Goal: Task Accomplishment & Management: Complete application form

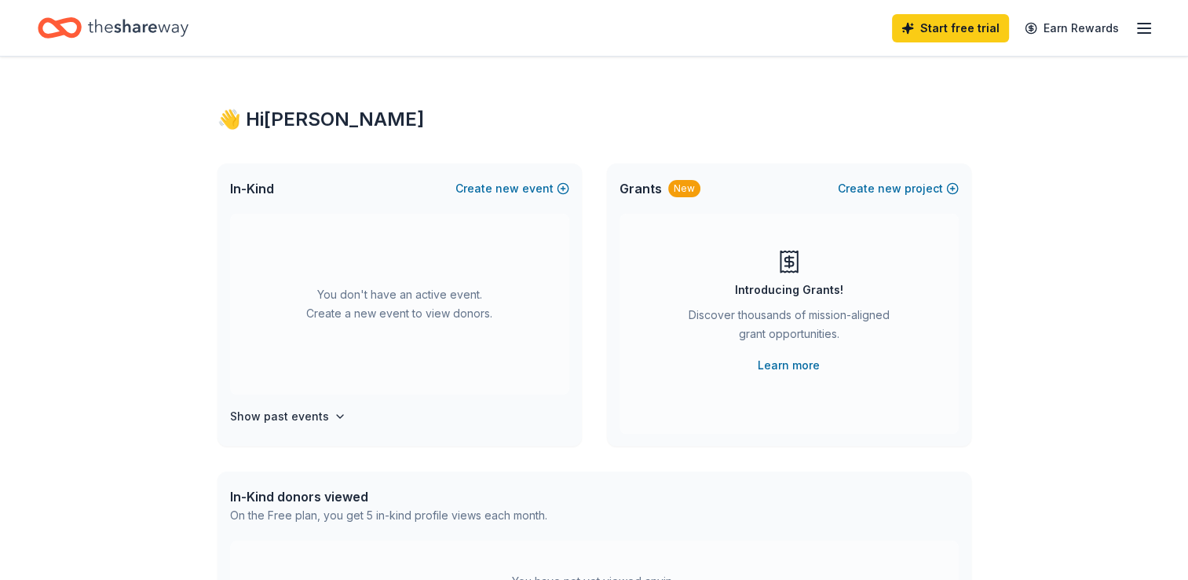
click at [254, 195] on span "In-Kind" at bounding box center [252, 188] width 44 height 19
click at [482, 181] on button "Create new event" at bounding box center [512, 188] width 114 height 19
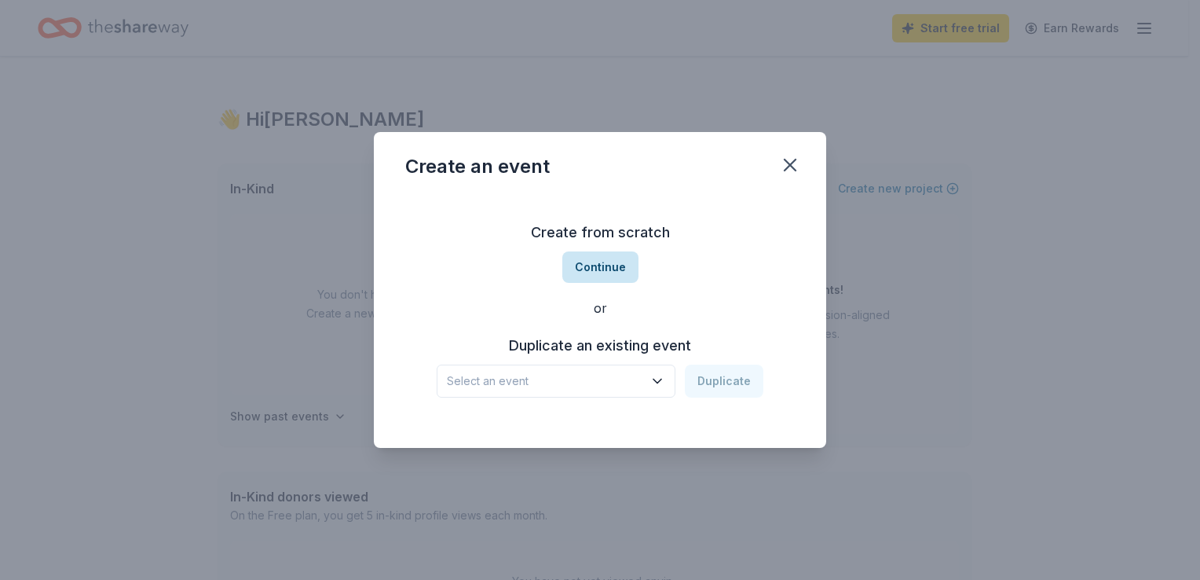
click at [607, 272] on button "Continue" at bounding box center [600, 266] width 76 height 31
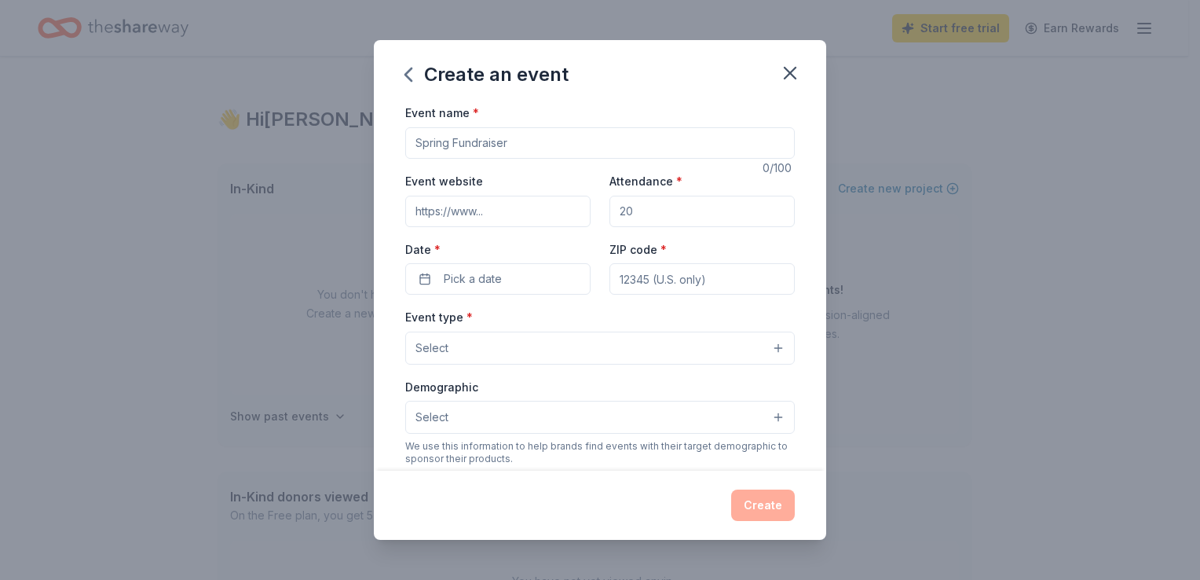
click at [496, 143] on input "Event name *" at bounding box center [599, 142] width 389 height 31
type input "Cookies and Bookies"
paste input "[URL][DOMAIN_NAME]"
type input "[URL][DOMAIN_NAME]"
drag, startPoint x: 720, startPoint y: 215, endPoint x: 616, endPoint y: 215, distance: 104.4
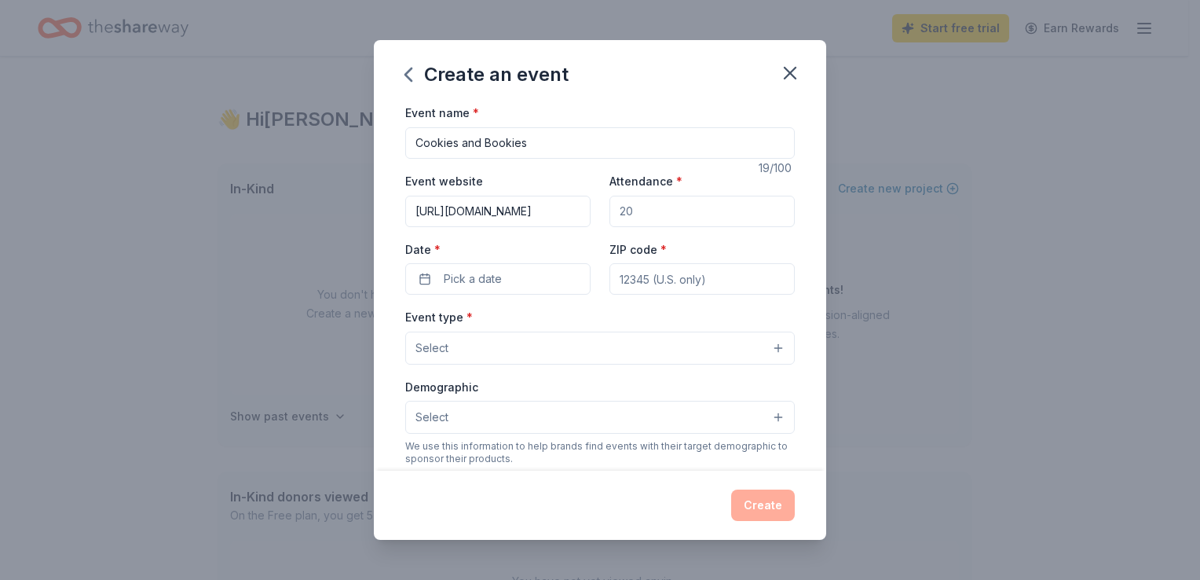
click at [616, 215] on input "Attendance *" at bounding box center [701, 211] width 185 height 31
type input "100"
click at [515, 283] on button "Pick a date" at bounding box center [497, 278] width 185 height 31
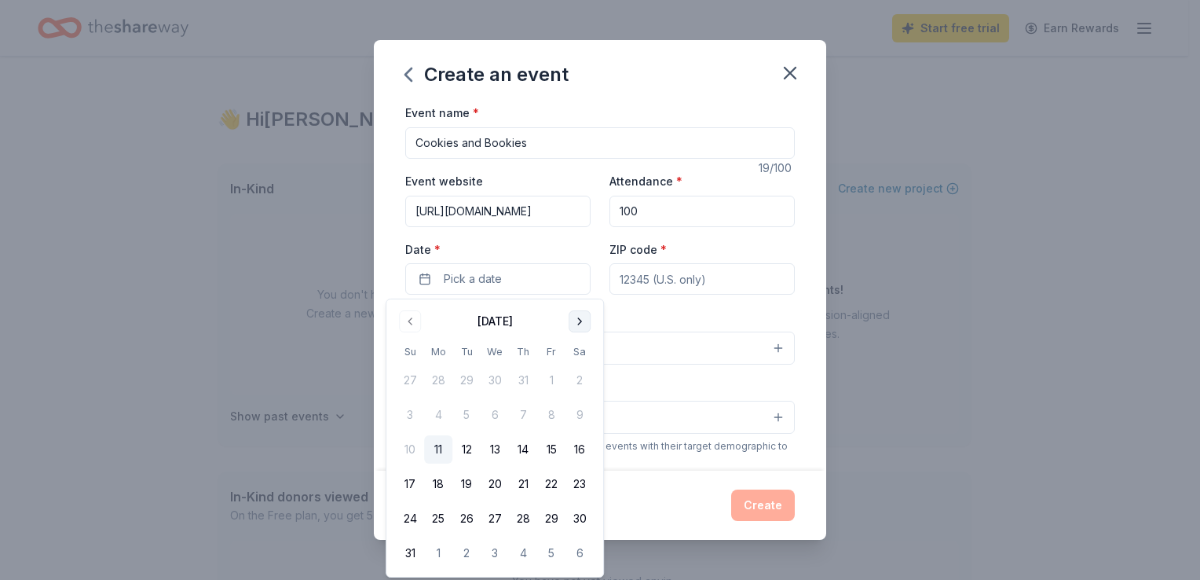
click at [577, 318] on button "Go to next month" at bounding box center [580, 321] width 22 height 22
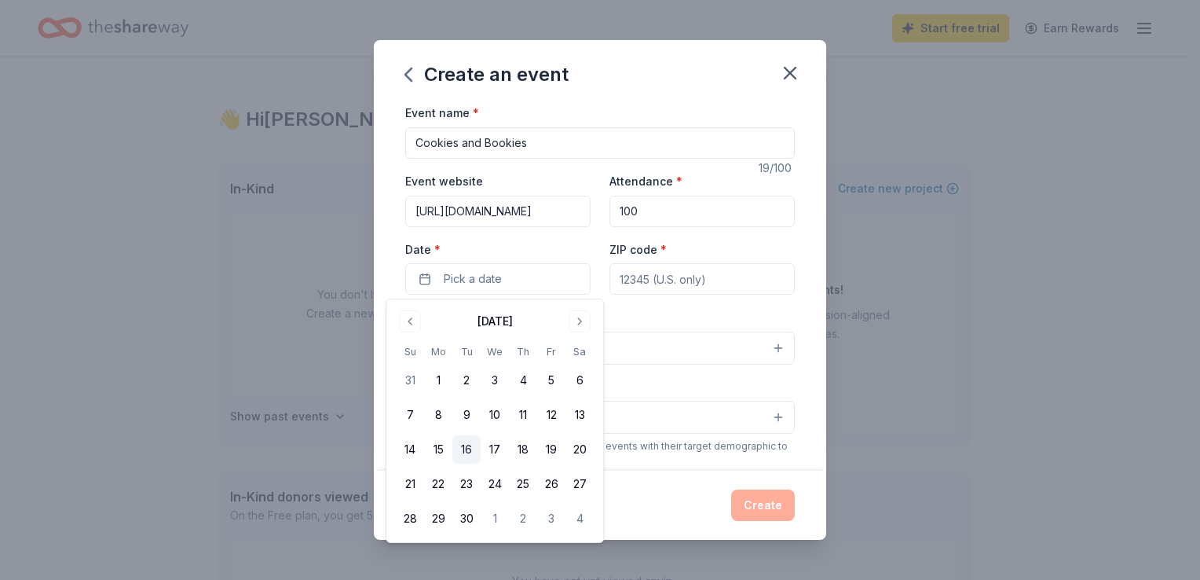
click at [470, 454] on button "16" at bounding box center [466, 449] width 28 height 28
click at [751, 240] on div "ZIP code *" at bounding box center [701, 267] width 185 height 56
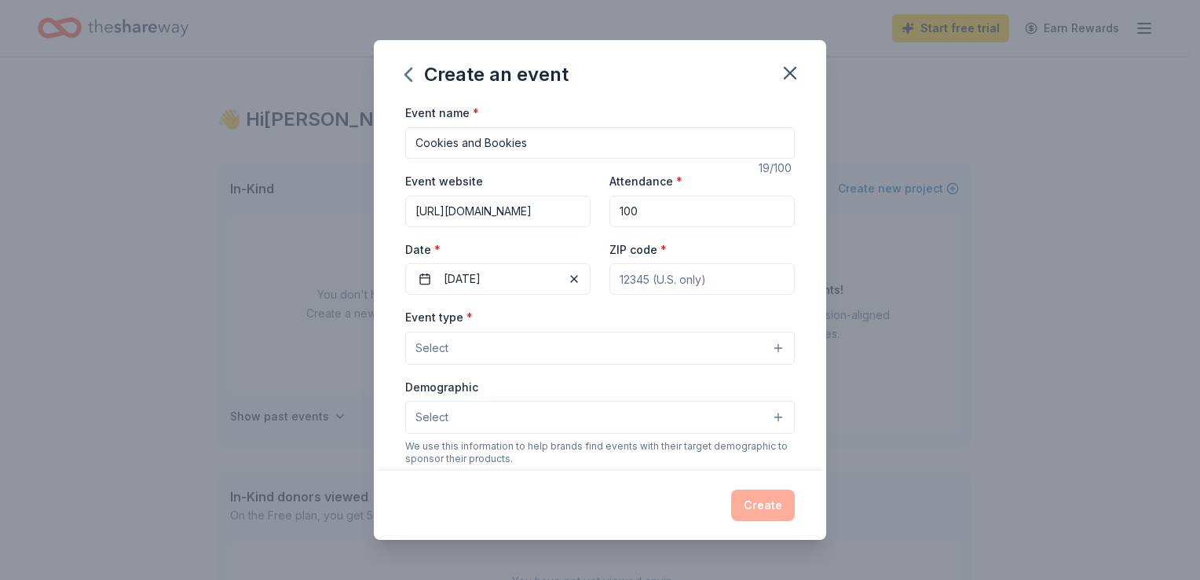
click at [661, 278] on input "ZIP code *" at bounding box center [701, 278] width 185 height 31
drag, startPoint x: 661, startPoint y: 278, endPoint x: 584, endPoint y: 278, distance: 77.0
click at [584, 278] on div "Event website [URL][DOMAIN_NAME] Attendance * 100 Date * [DATE] ZIP code * 85142" at bounding box center [599, 232] width 389 height 123
type input "85132"
click at [536, 345] on button "Select" at bounding box center [599, 347] width 389 height 33
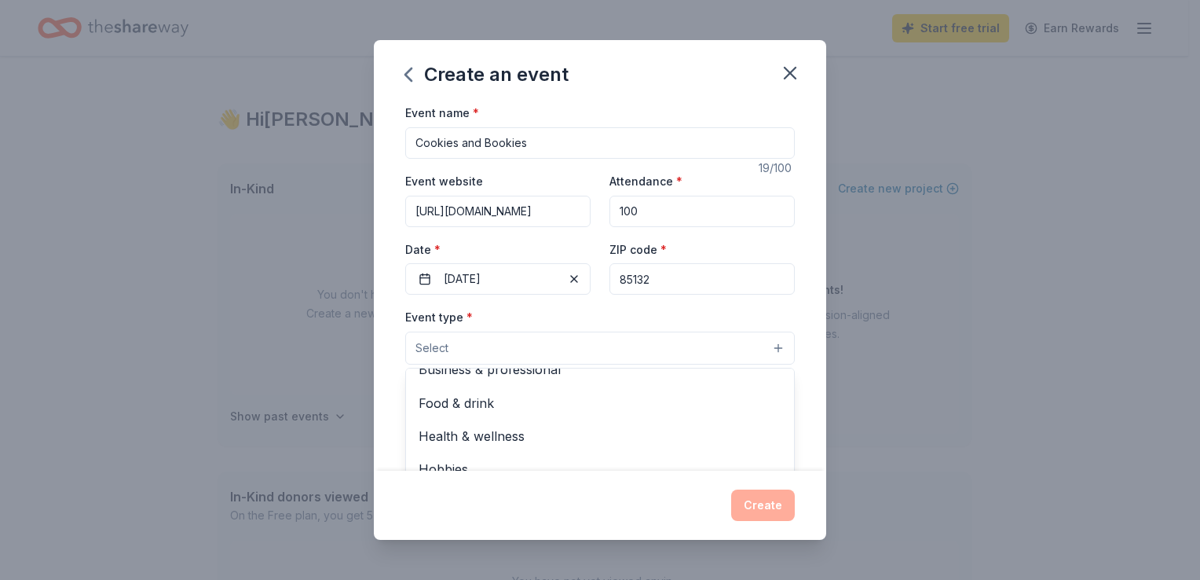
click at [581, 345] on button "Select" at bounding box center [599, 347] width 389 height 33
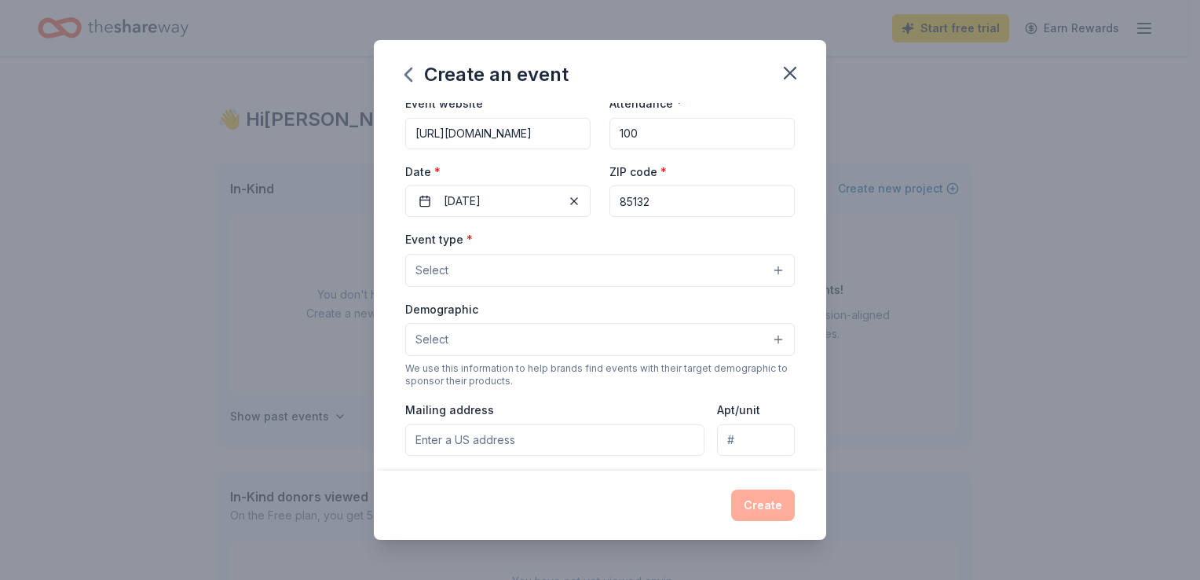
scroll to position [79, 0]
click at [620, 269] on button "Select" at bounding box center [599, 269] width 389 height 33
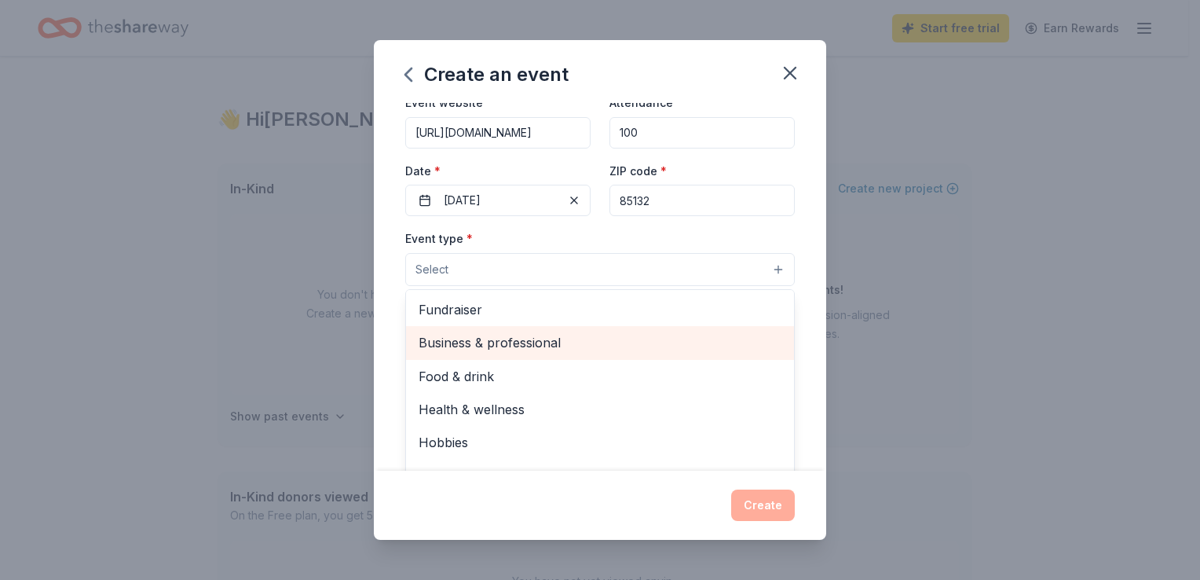
click at [543, 330] on div "Business & professional" at bounding box center [600, 342] width 388 height 33
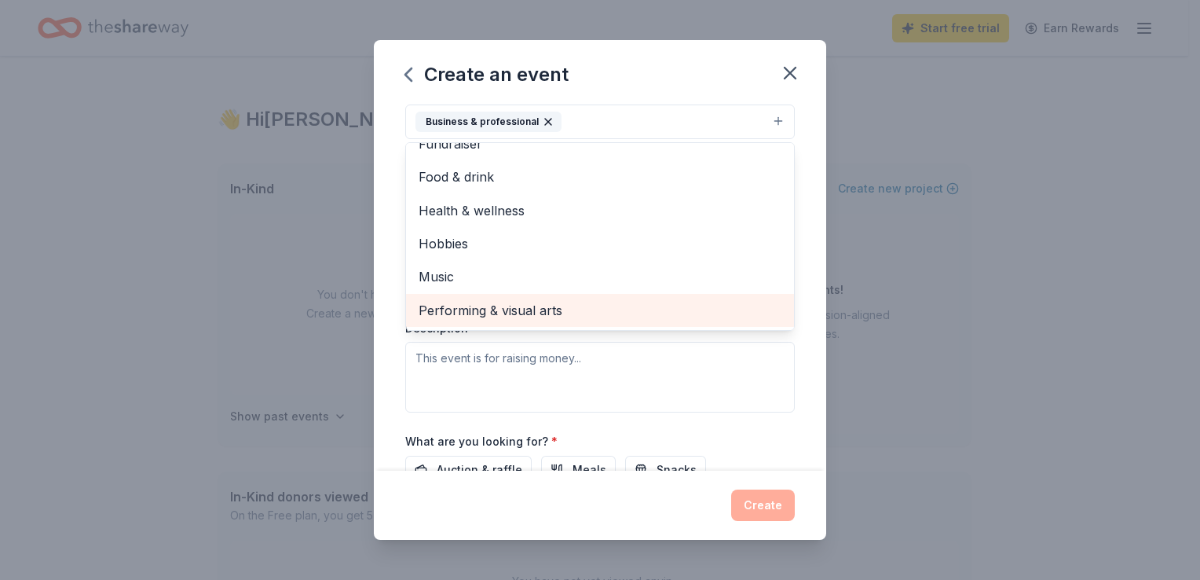
scroll to position [0, 0]
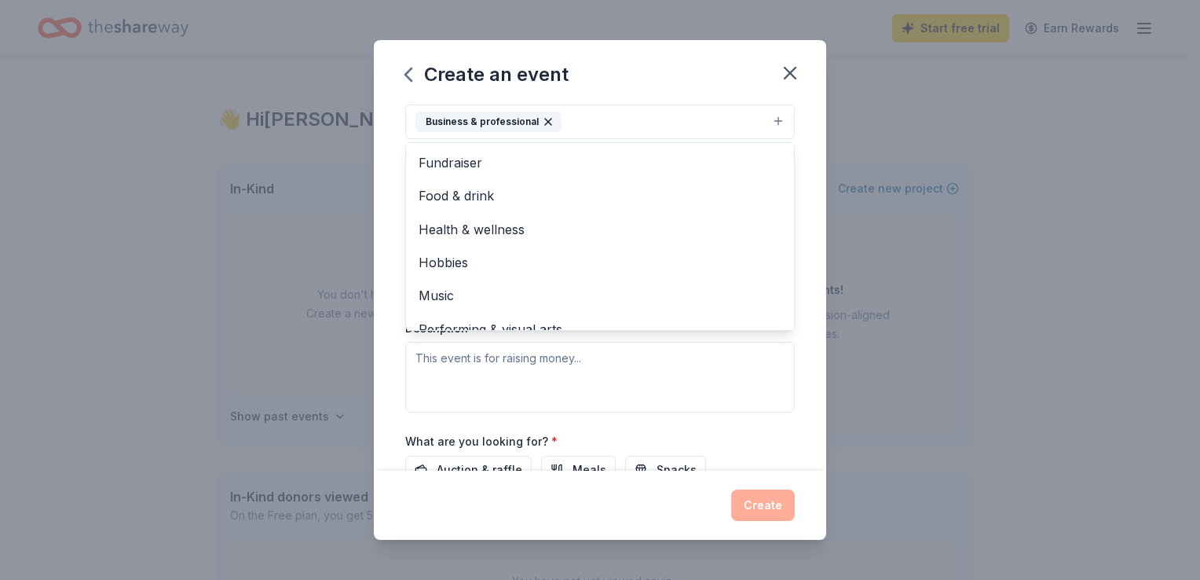
click at [389, 243] on div "Event name * Cookies and Bookies 19 /100 Event website [URL][DOMAIN_NAME] Atten…" at bounding box center [600, 286] width 452 height 367
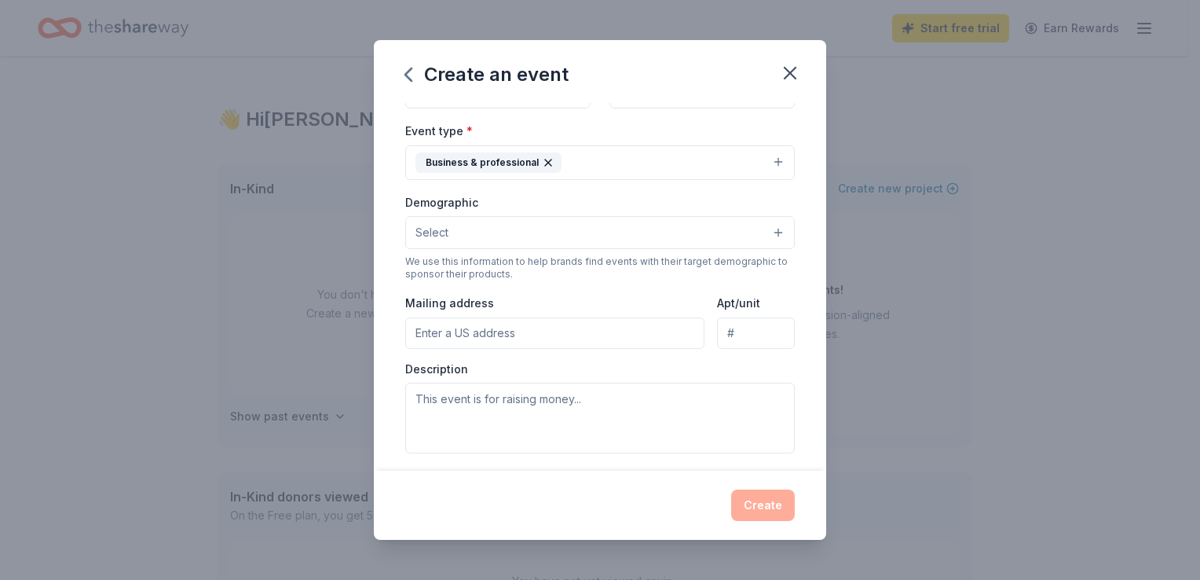
scroll to position [70, 0]
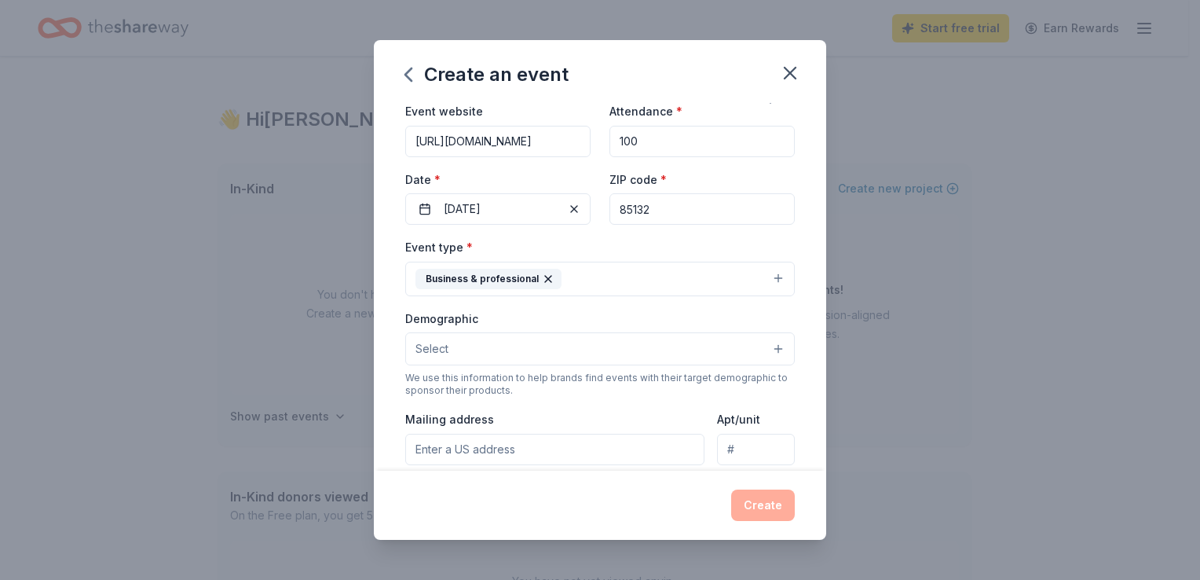
click at [554, 342] on button "Select" at bounding box center [599, 348] width 389 height 33
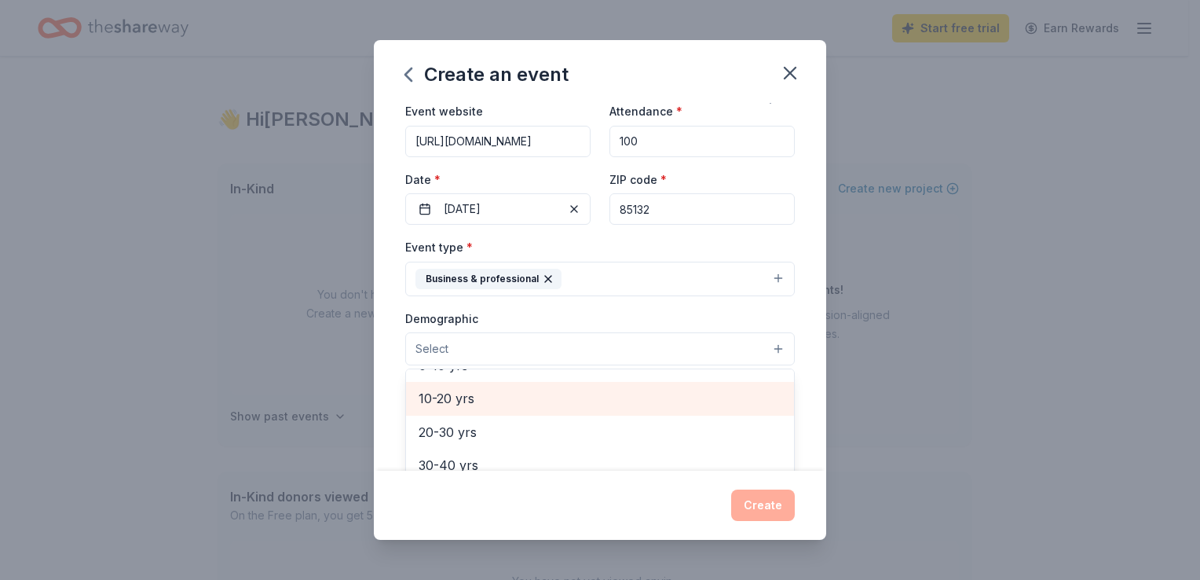
scroll to position [0, 0]
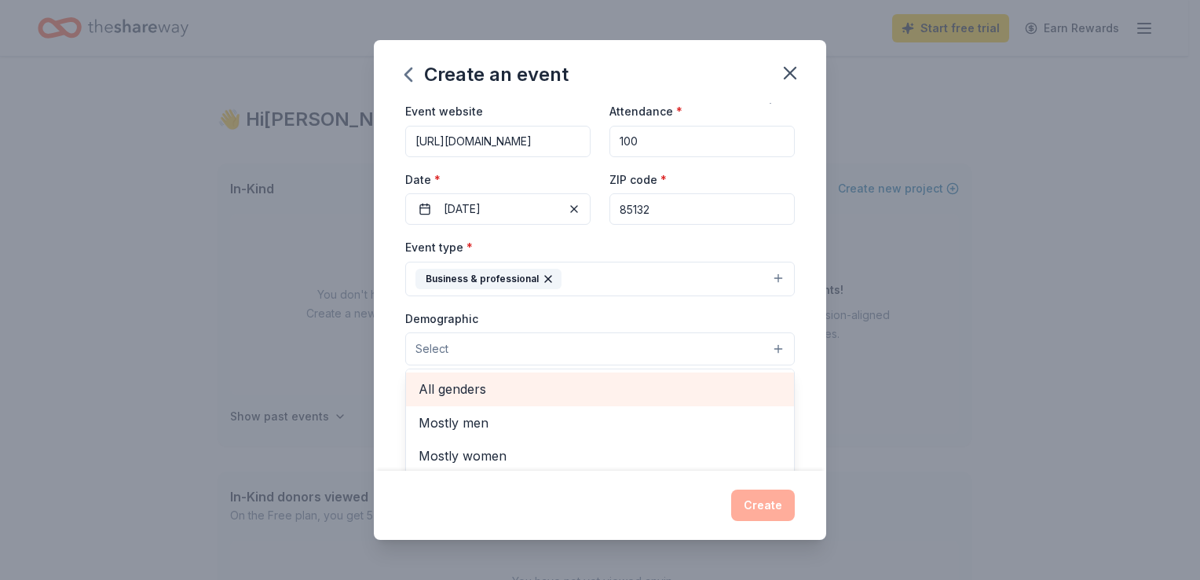
click at [565, 388] on span "All genders" at bounding box center [600, 388] width 363 height 20
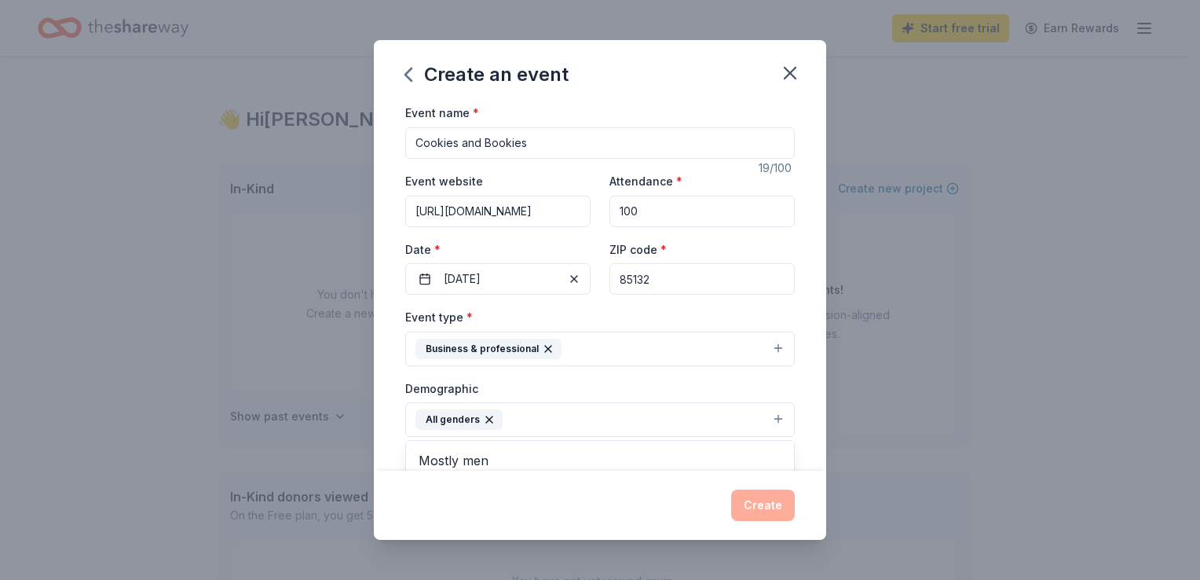
click at [798, 378] on div "Event name * Cookies and Bookies 19 /100 Event website [URL][DOMAIN_NAME] Atten…" at bounding box center [600, 286] width 452 height 367
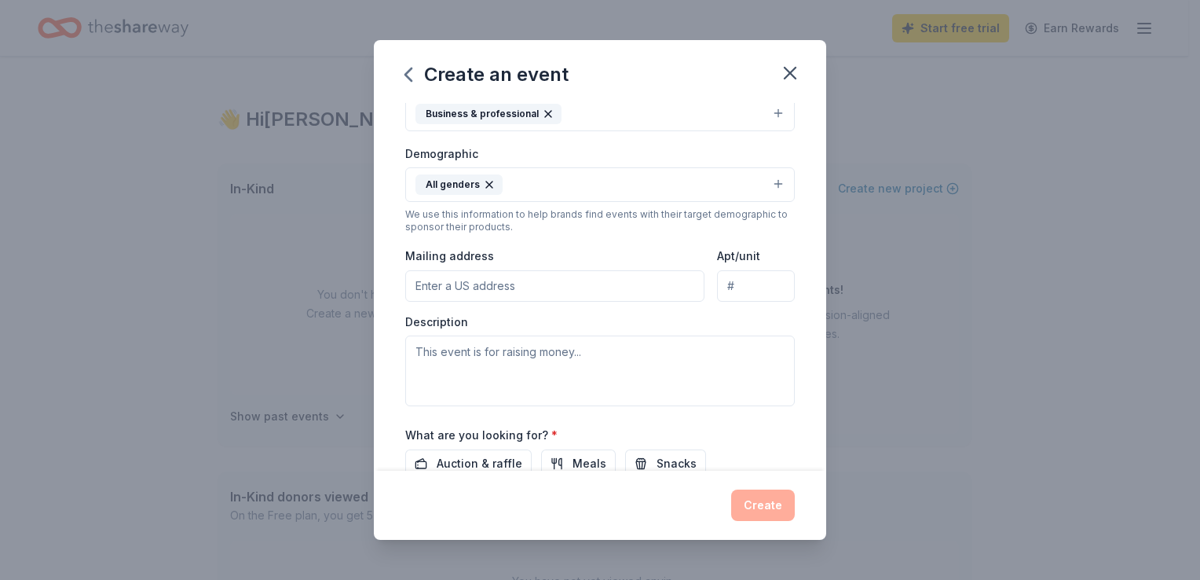
scroll to position [236, 0]
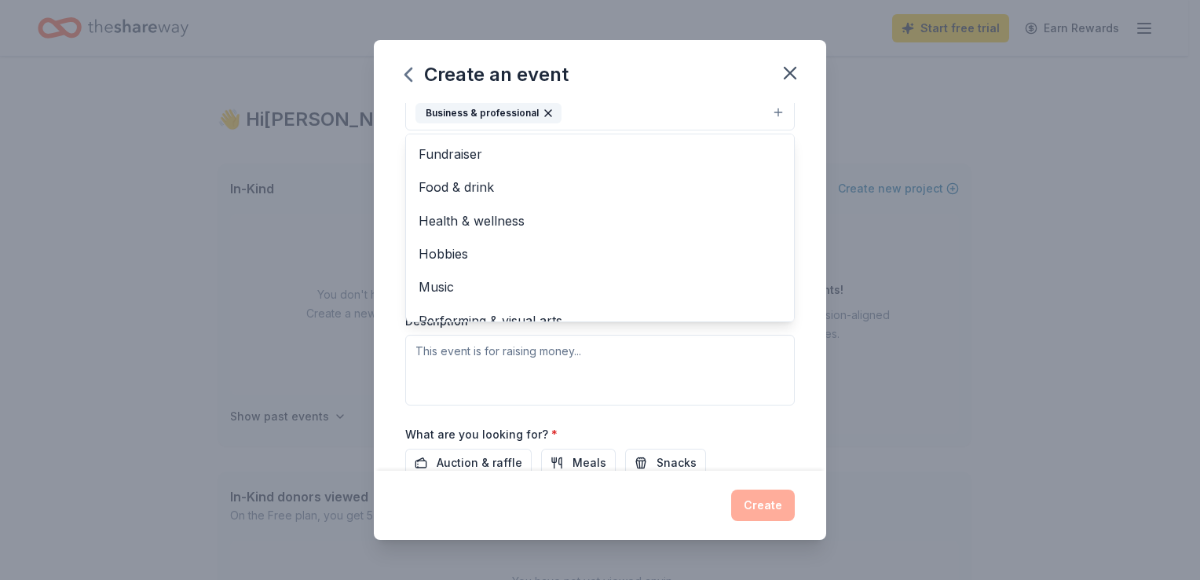
click at [542, 113] on icon "button" at bounding box center [548, 113] width 13 height 13
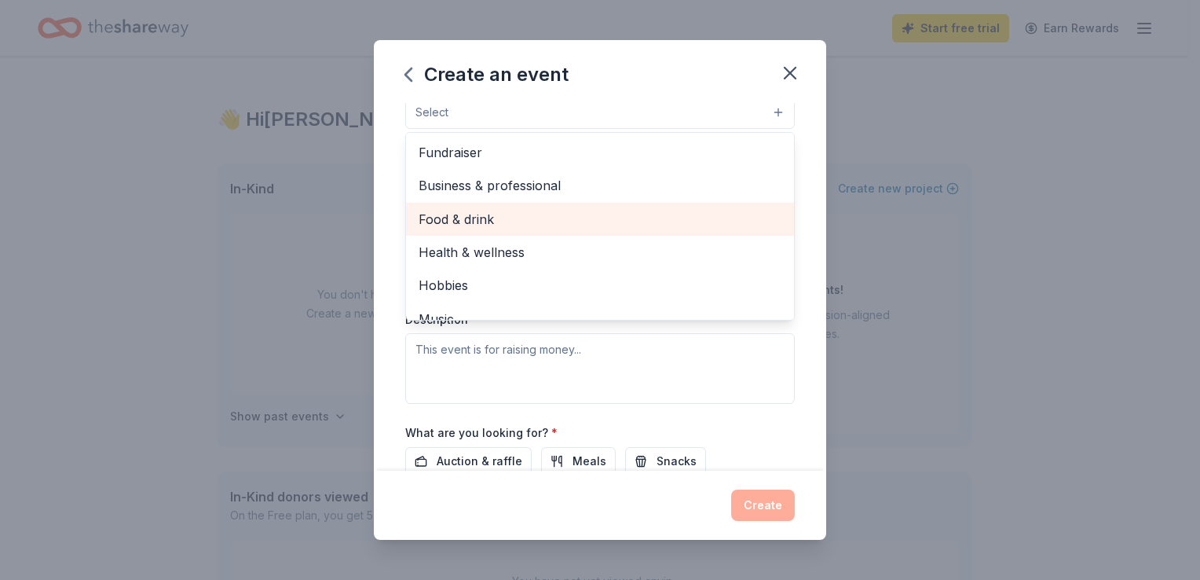
click at [540, 222] on span "Food & drink" at bounding box center [600, 219] width 363 height 20
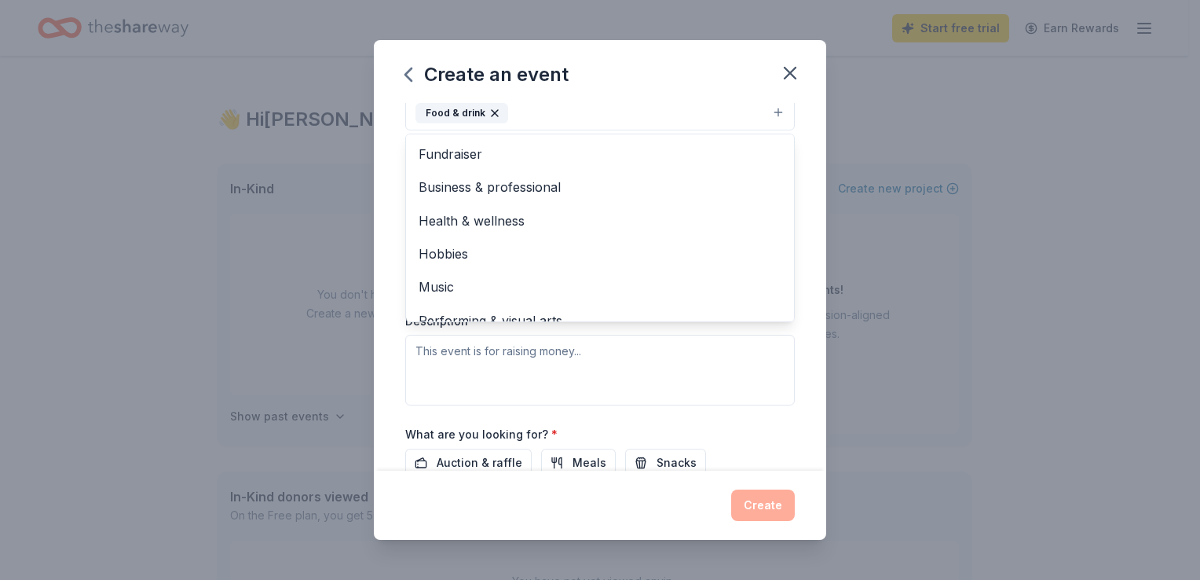
click at [808, 166] on div "Event name * Cookies and Bookies 19 /100 Event website [URL][DOMAIN_NAME] Atten…" at bounding box center [600, 286] width 452 height 367
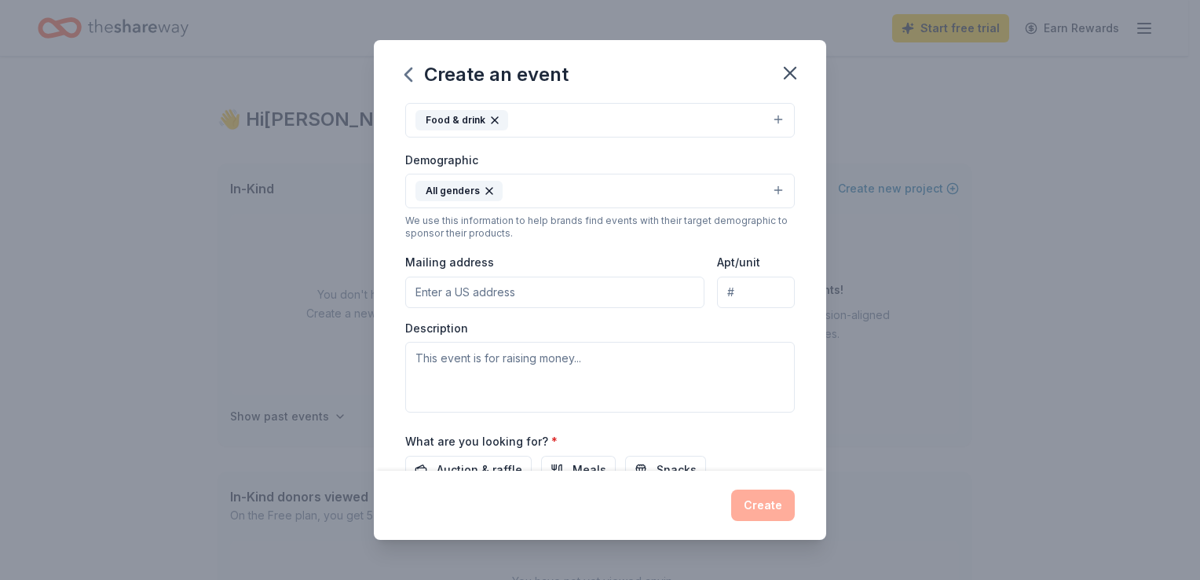
click at [568, 300] on input "Mailing address" at bounding box center [554, 291] width 299 height 31
type input "[STREET_ADDRESS]"
type input "PO Box 2850"
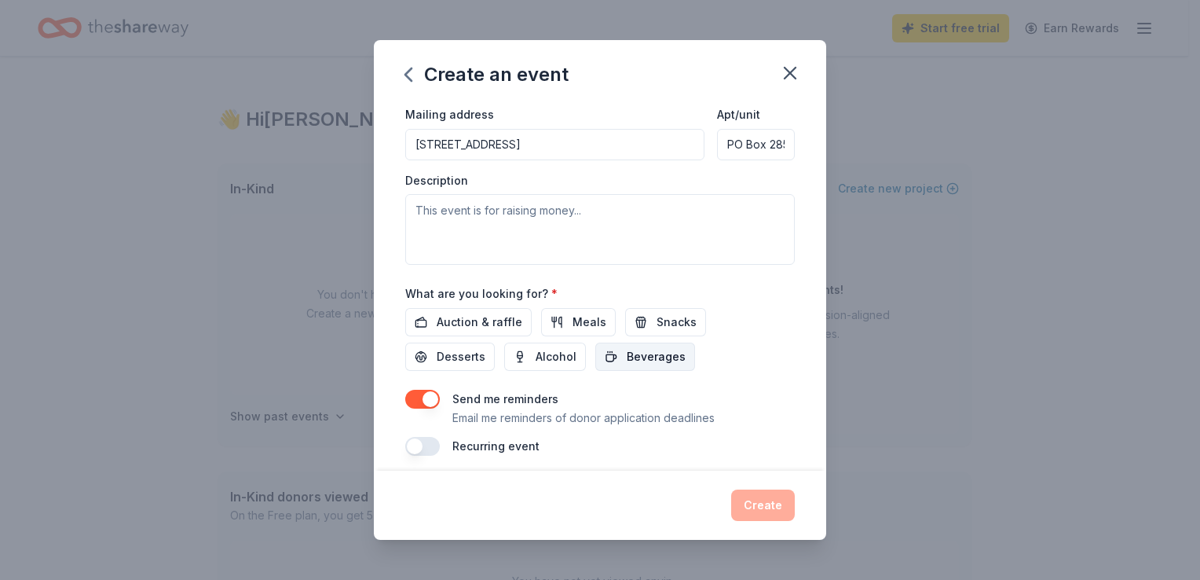
scroll to position [386, 0]
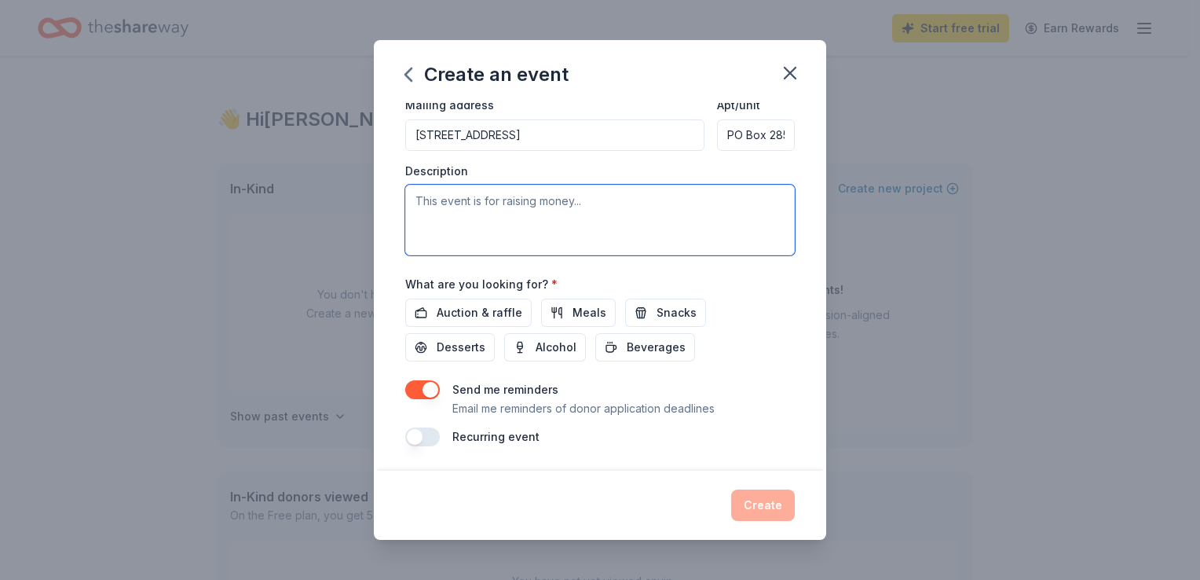
click at [548, 222] on textarea at bounding box center [599, 220] width 389 height 71
type textarea "We need raffle tickets to increase parent participation."
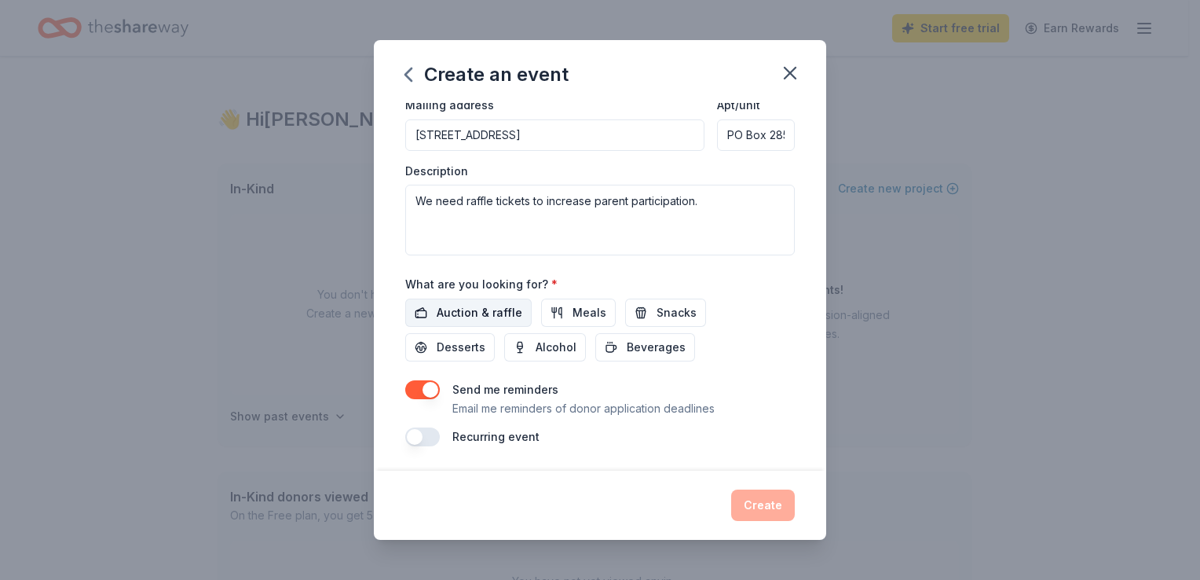
click at [497, 311] on span "Auction & raffle" at bounding box center [480, 312] width 86 height 19
click at [561, 309] on button "Meals" at bounding box center [578, 312] width 75 height 28
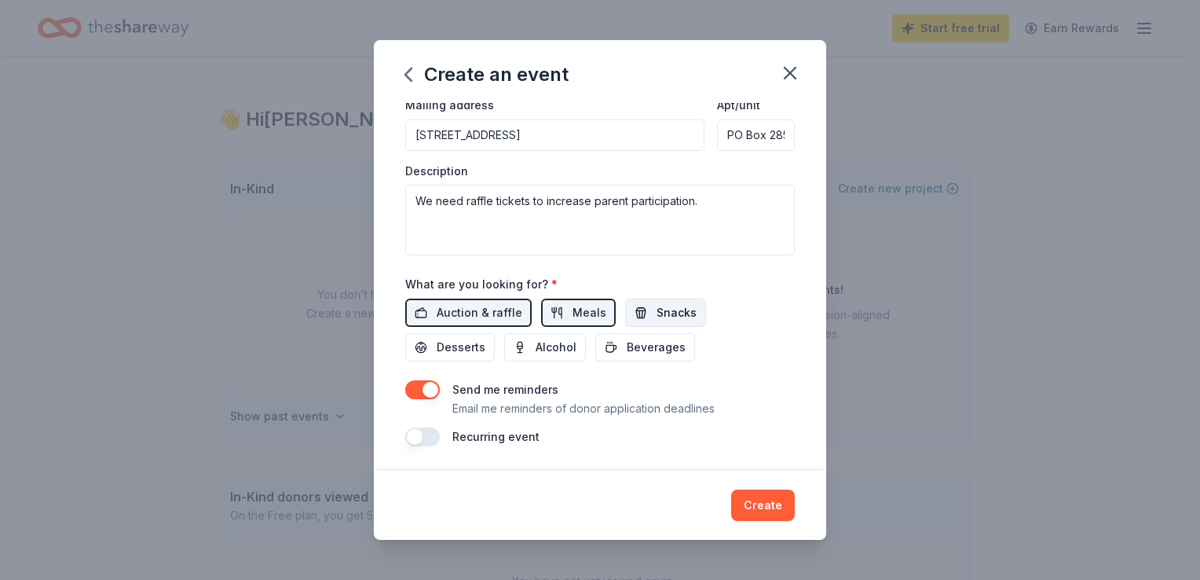
click at [640, 311] on button "Snacks" at bounding box center [665, 312] width 81 height 28
click at [477, 347] on span "Desserts" at bounding box center [461, 347] width 49 height 19
click at [638, 342] on span "Beverages" at bounding box center [656, 347] width 59 height 19
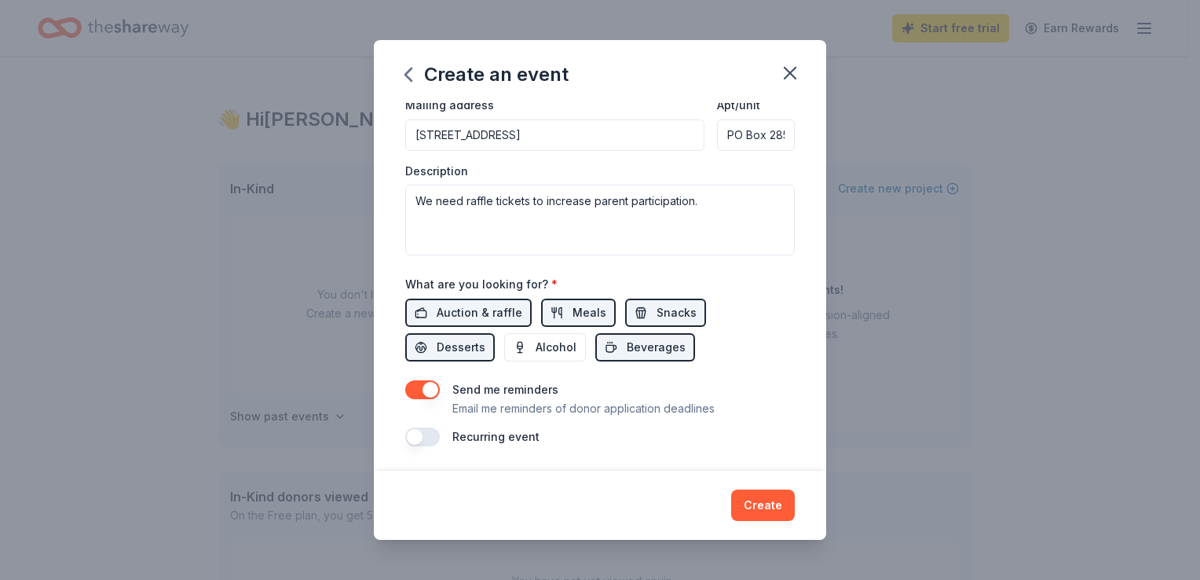
click at [433, 432] on button "button" at bounding box center [422, 436] width 35 height 19
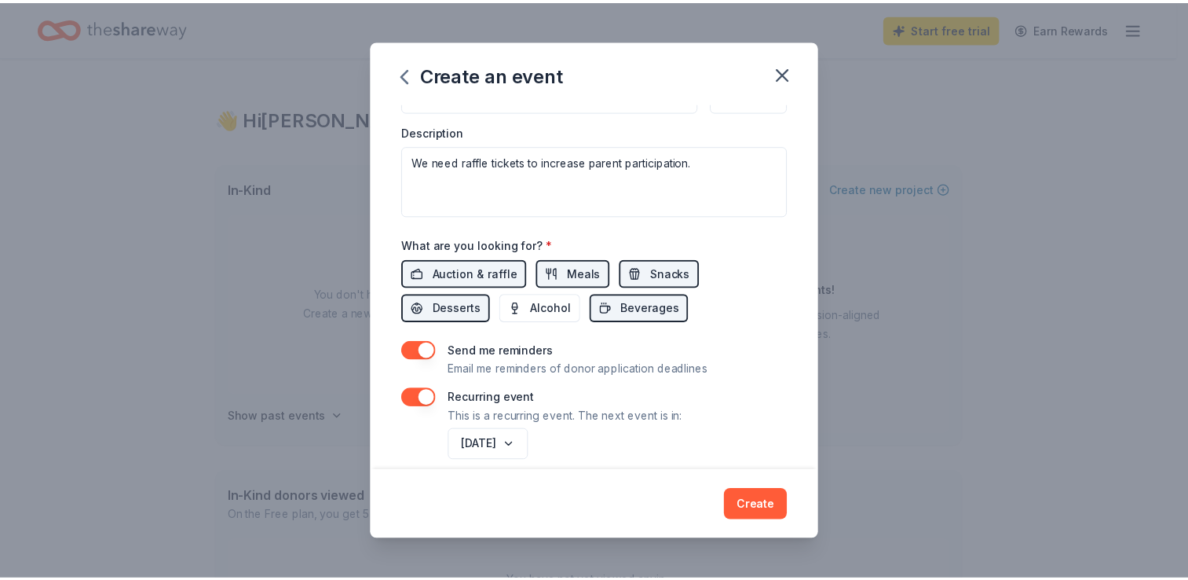
scroll to position [442, 0]
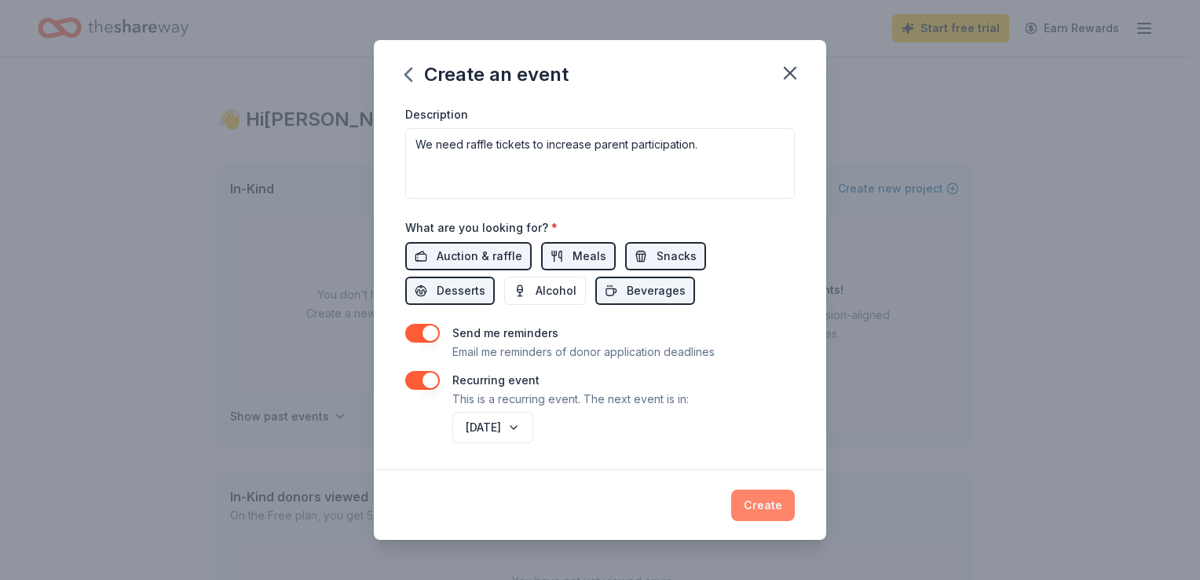
click at [760, 501] on button "Create" at bounding box center [763, 504] width 64 height 31
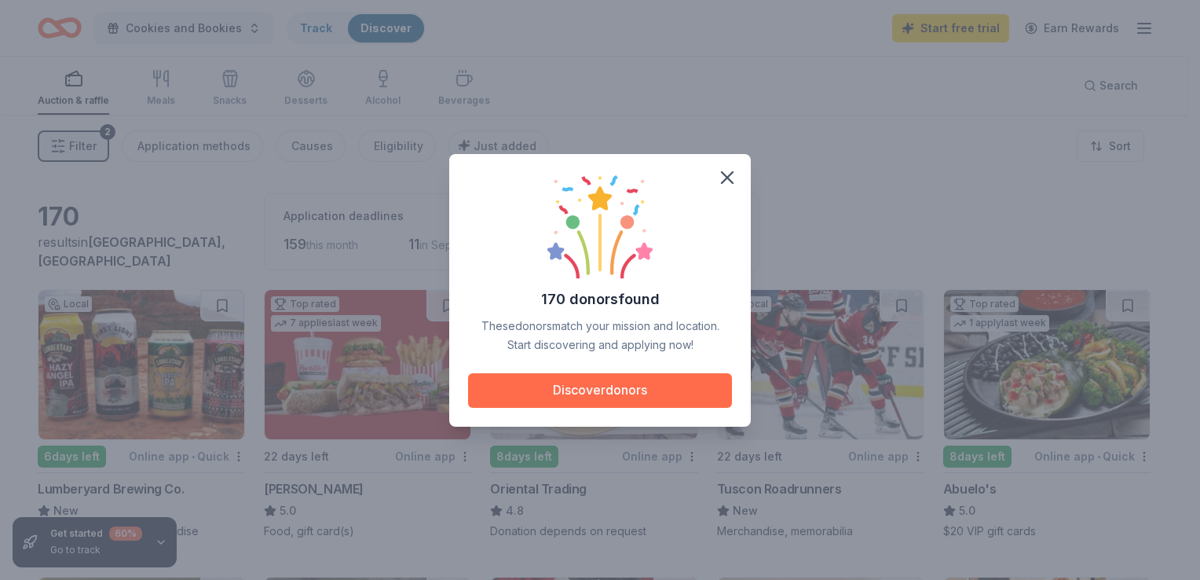
click at [568, 386] on button "Discover donors" at bounding box center [600, 390] width 264 height 35
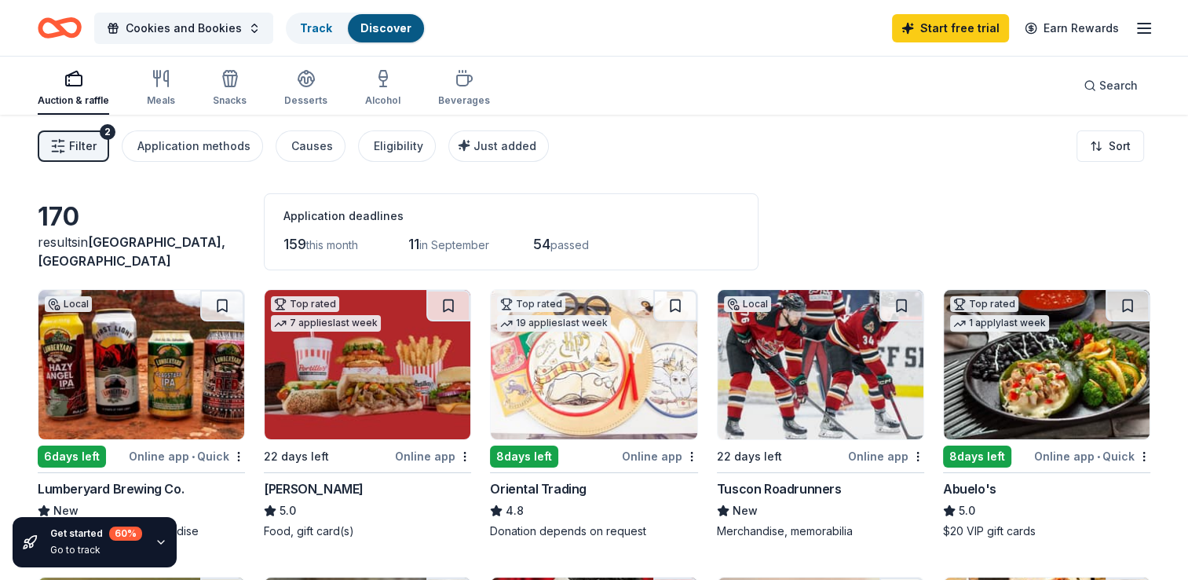
click at [628, 79] on div "Auction & raffle Meals Snacks Desserts Alcohol Beverages Search" at bounding box center [594, 86] width 1113 height 58
click at [358, 362] on img at bounding box center [368, 364] width 206 height 149
click at [201, 34] on span "Cookies and Bookies" at bounding box center [184, 28] width 116 height 19
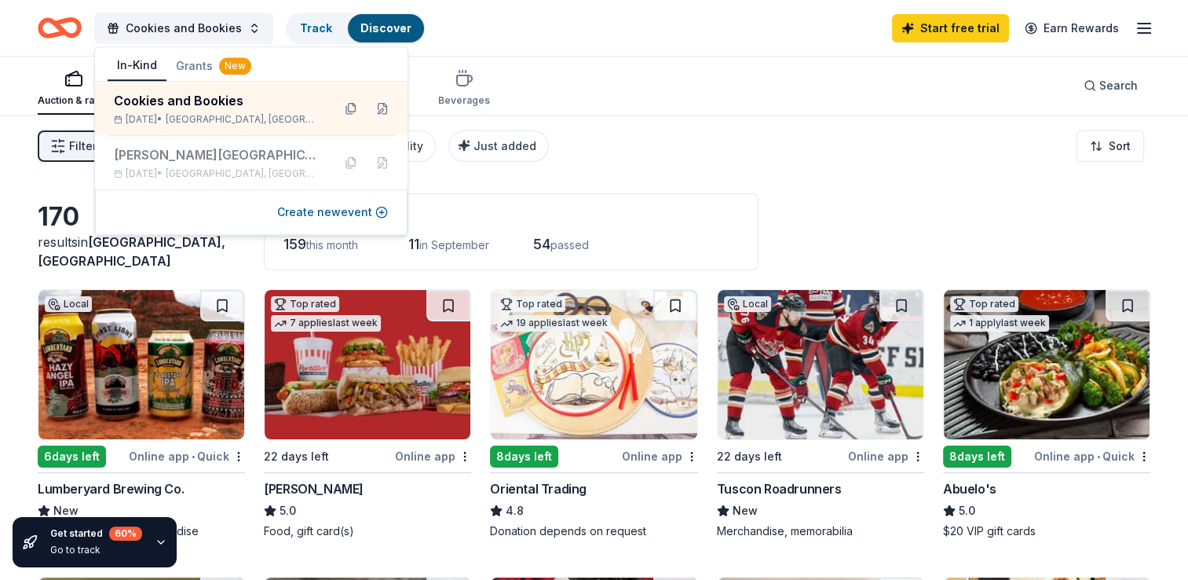
click at [848, 130] on div "Filter 2 Application methods Causes Eligibility Just added Sort" at bounding box center [594, 146] width 1188 height 63
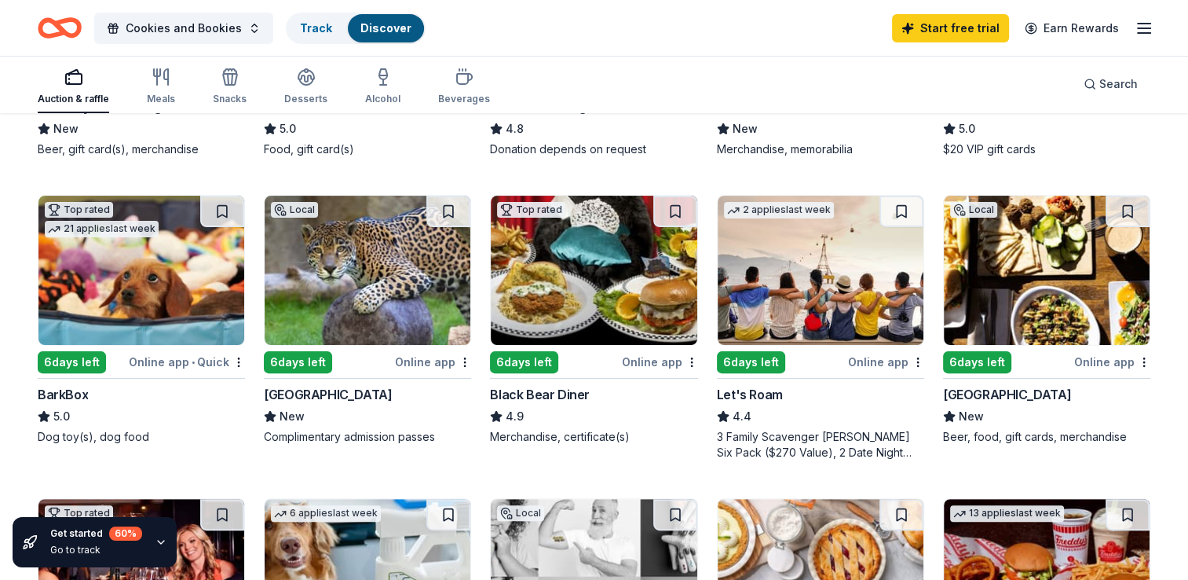
scroll to position [393, 0]
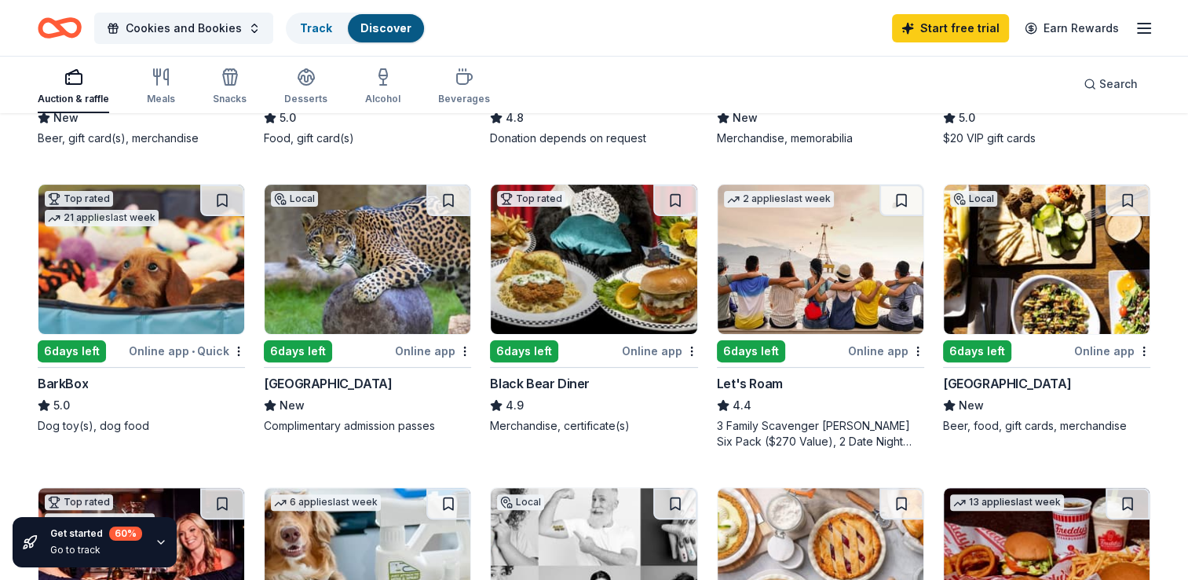
click at [374, 295] on img at bounding box center [368, 259] width 206 height 149
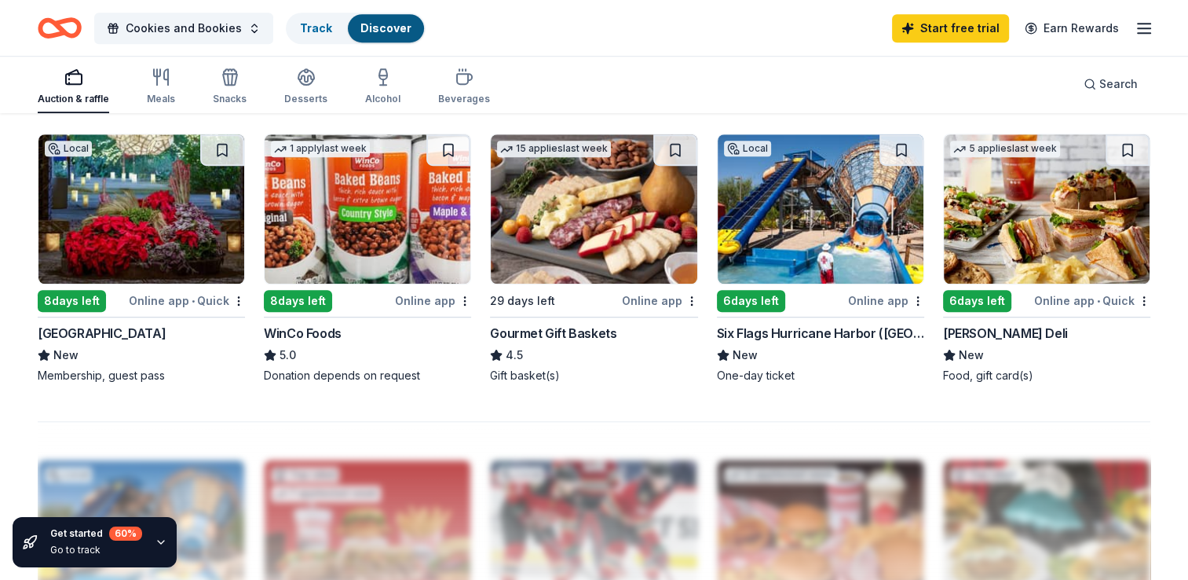
scroll to position [1099, 0]
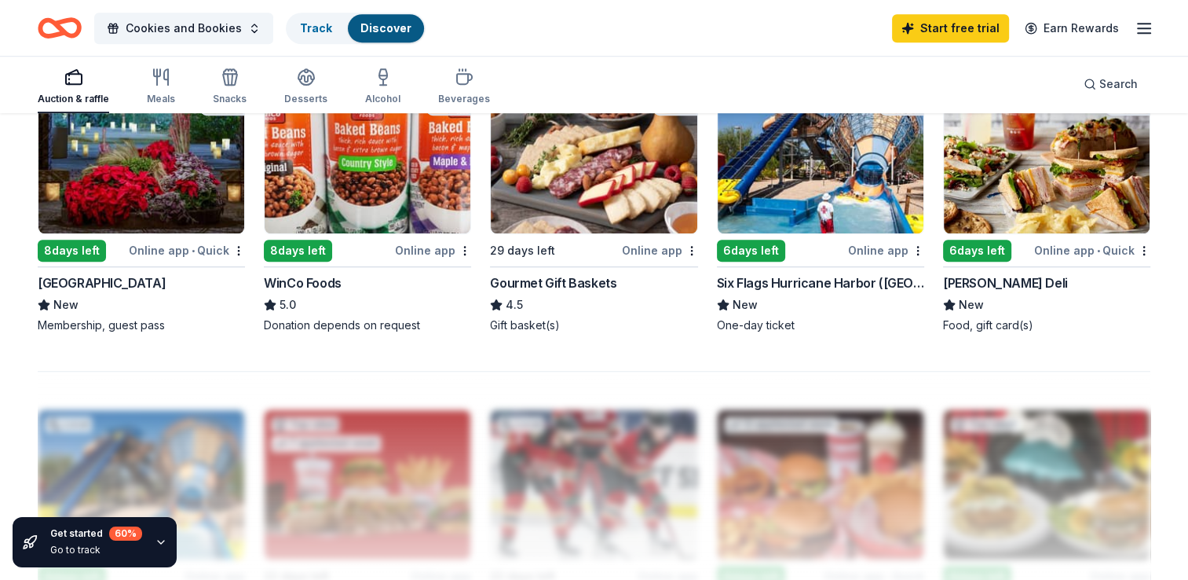
click at [126, 181] on img at bounding box center [141, 158] width 206 height 149
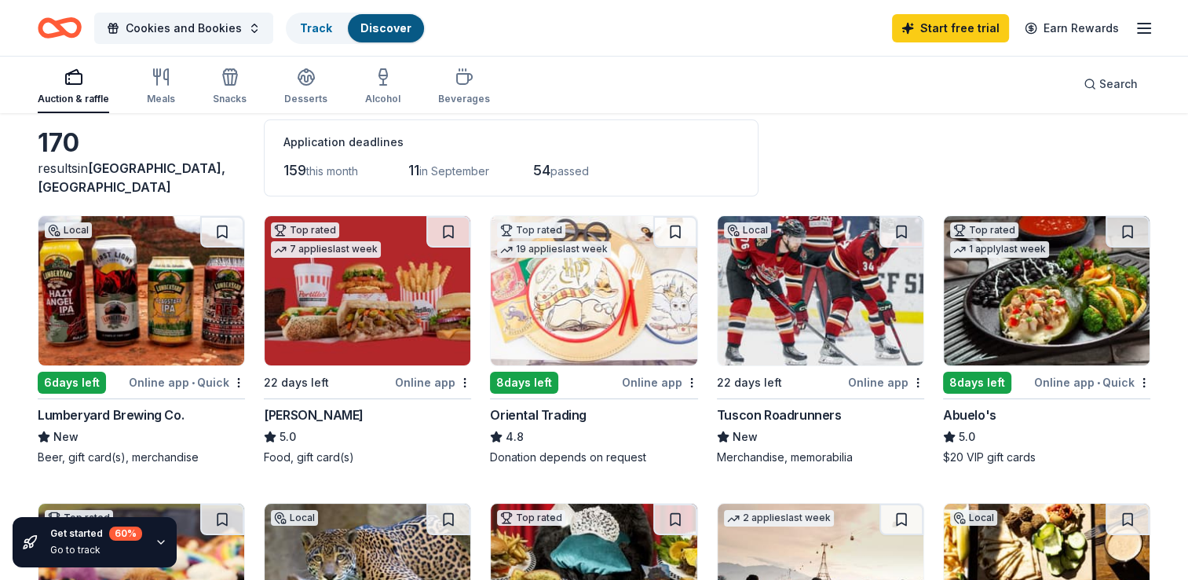
scroll to position [0, 0]
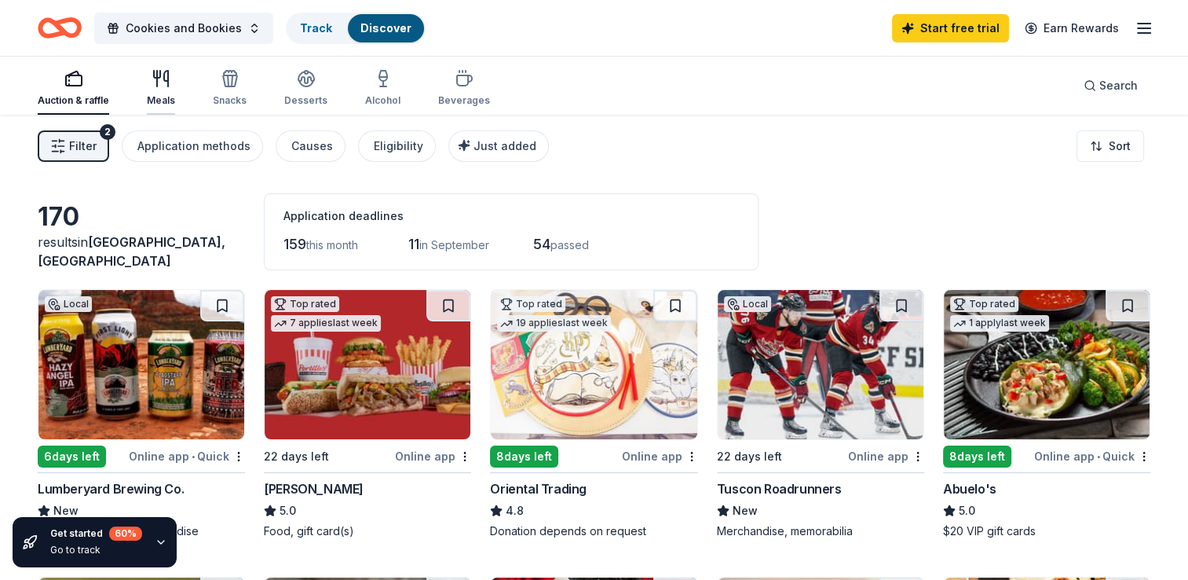
click at [152, 86] on icon "button" at bounding box center [161, 78] width 19 height 19
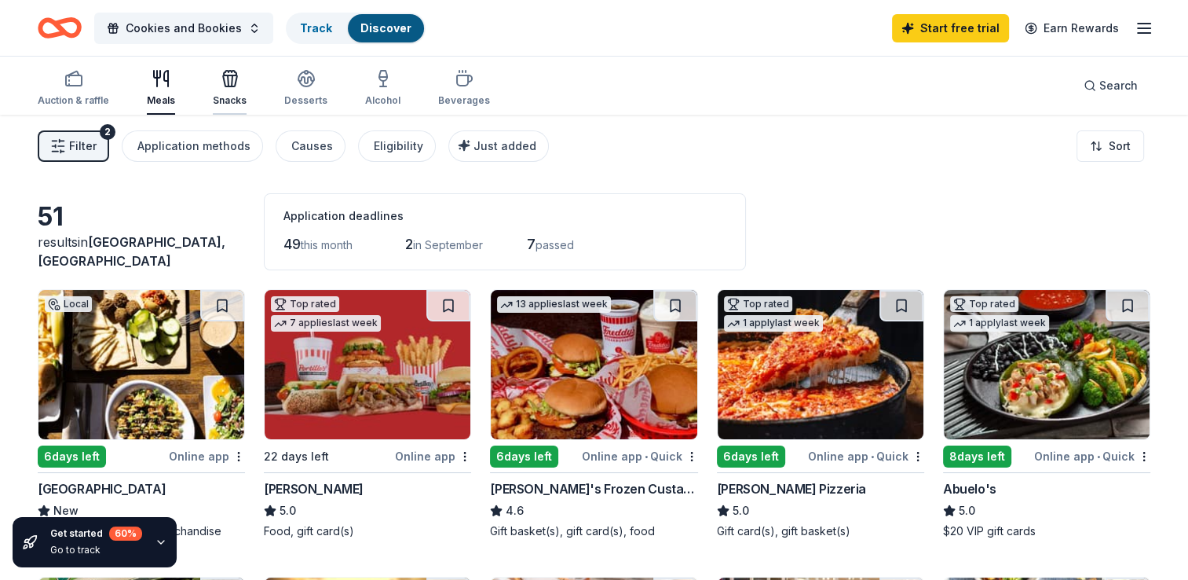
click at [223, 80] on icon "button" at bounding box center [230, 80] width 14 height 11
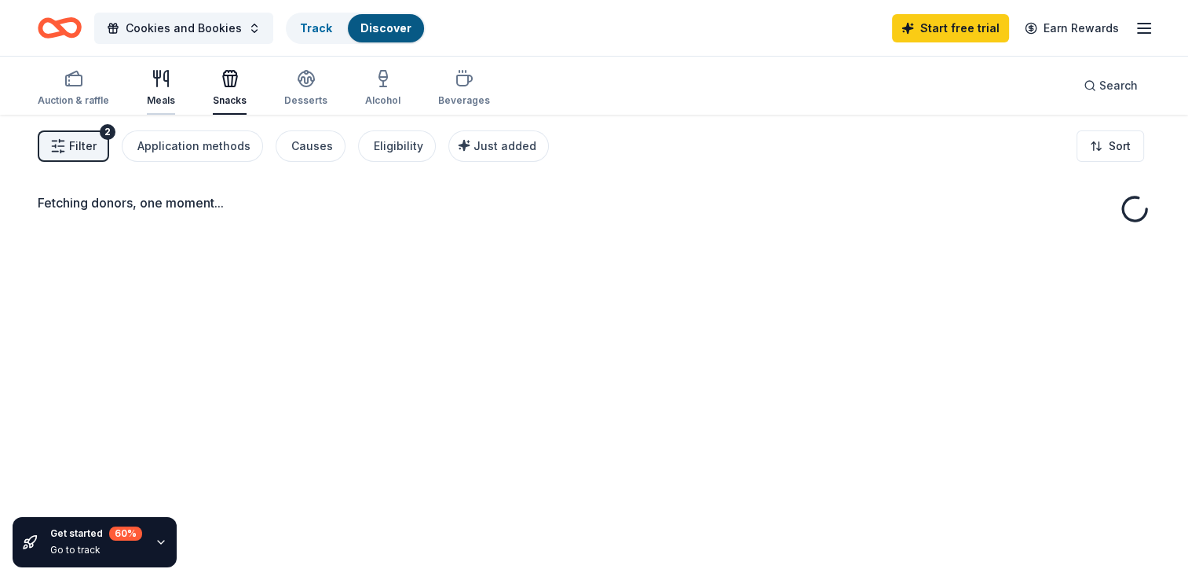
click at [148, 90] on div "Meals" at bounding box center [161, 88] width 28 height 38
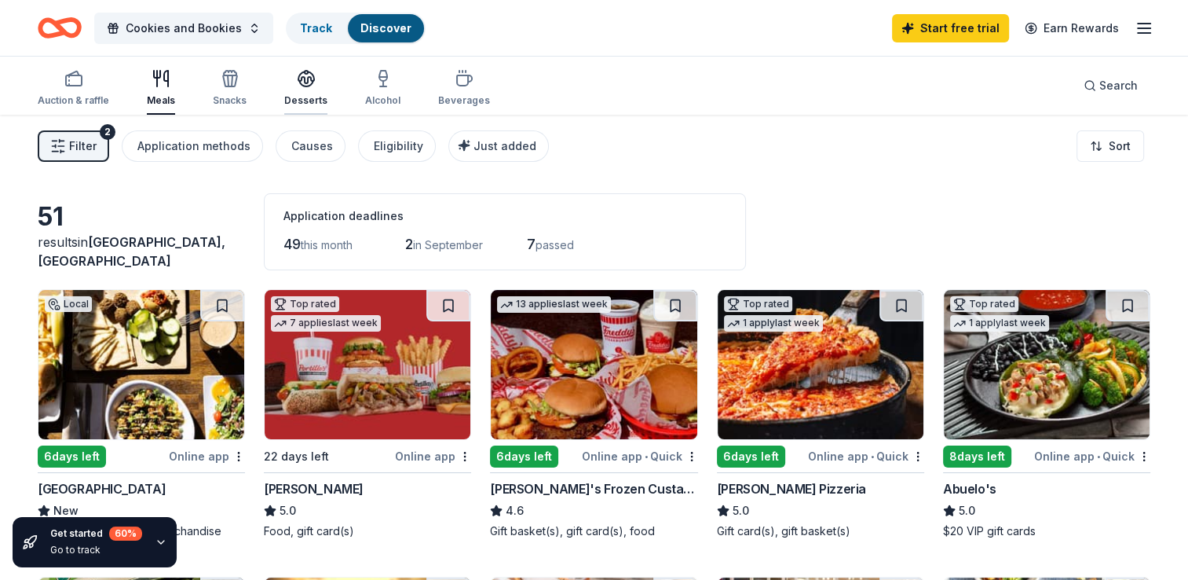
click at [305, 83] on icon "button" at bounding box center [306, 78] width 19 height 19
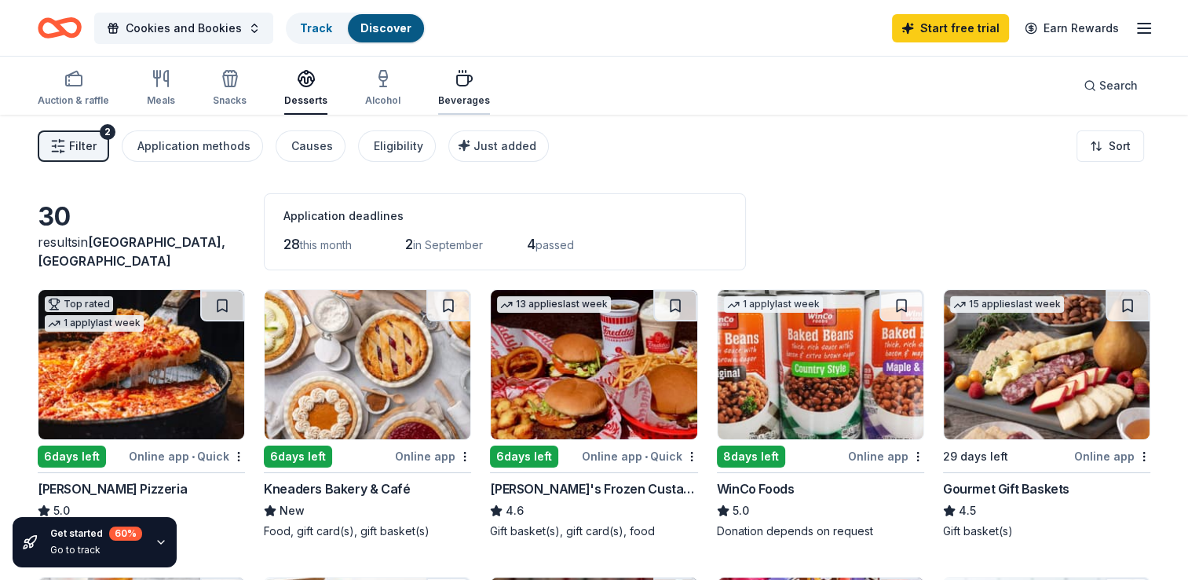
click at [461, 81] on icon "button" at bounding box center [464, 80] width 15 height 10
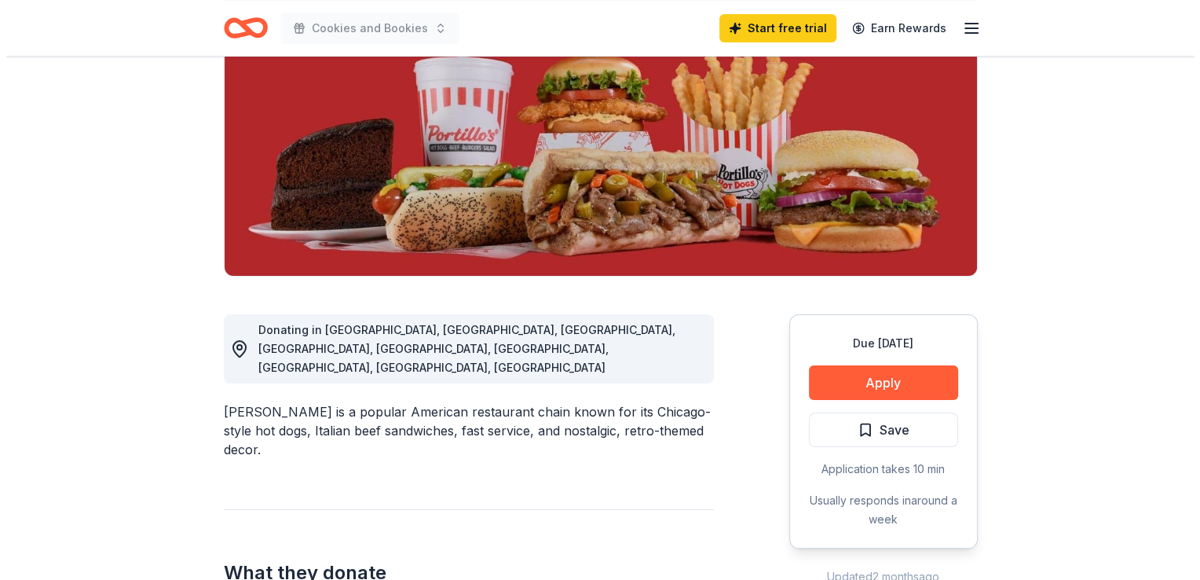
scroll to position [236, 0]
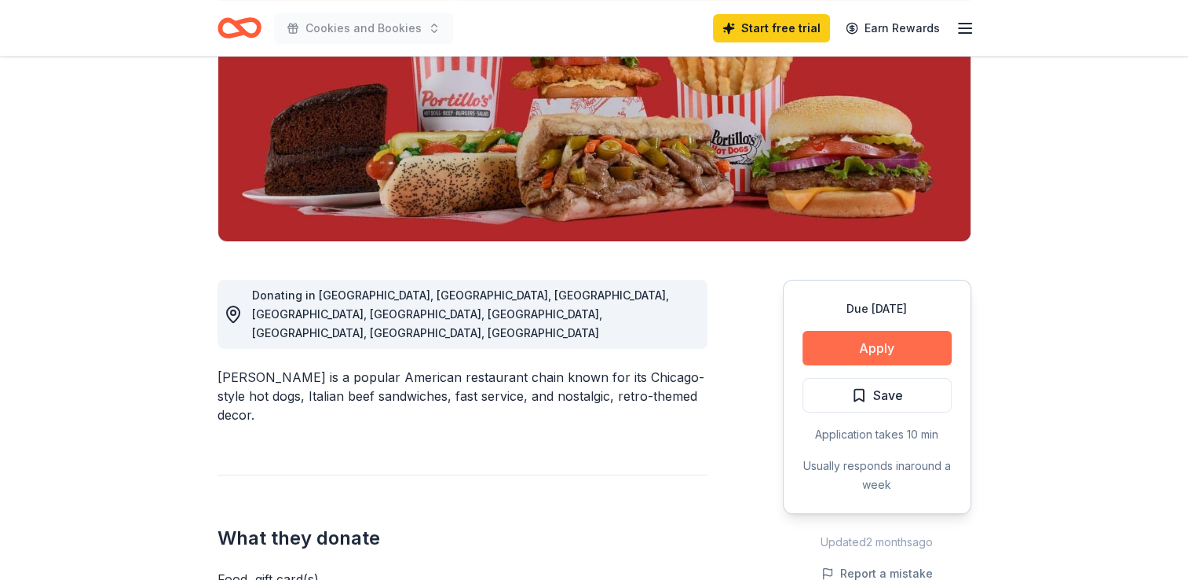
click at [907, 344] on button "Apply" at bounding box center [877, 348] width 149 height 35
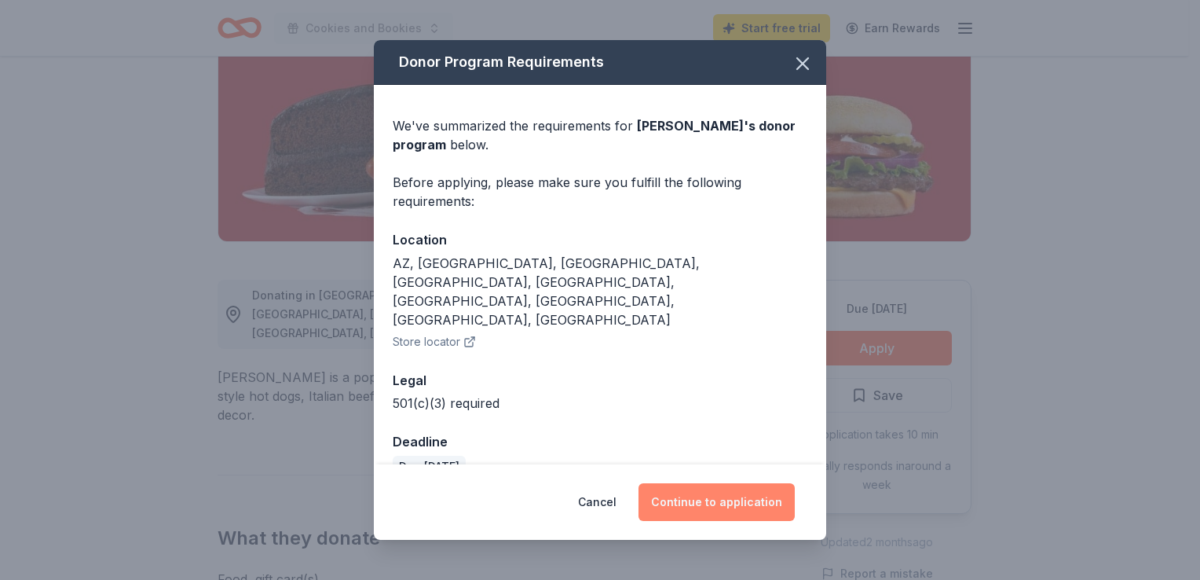
click at [732, 488] on button "Continue to application" at bounding box center [716, 502] width 156 height 38
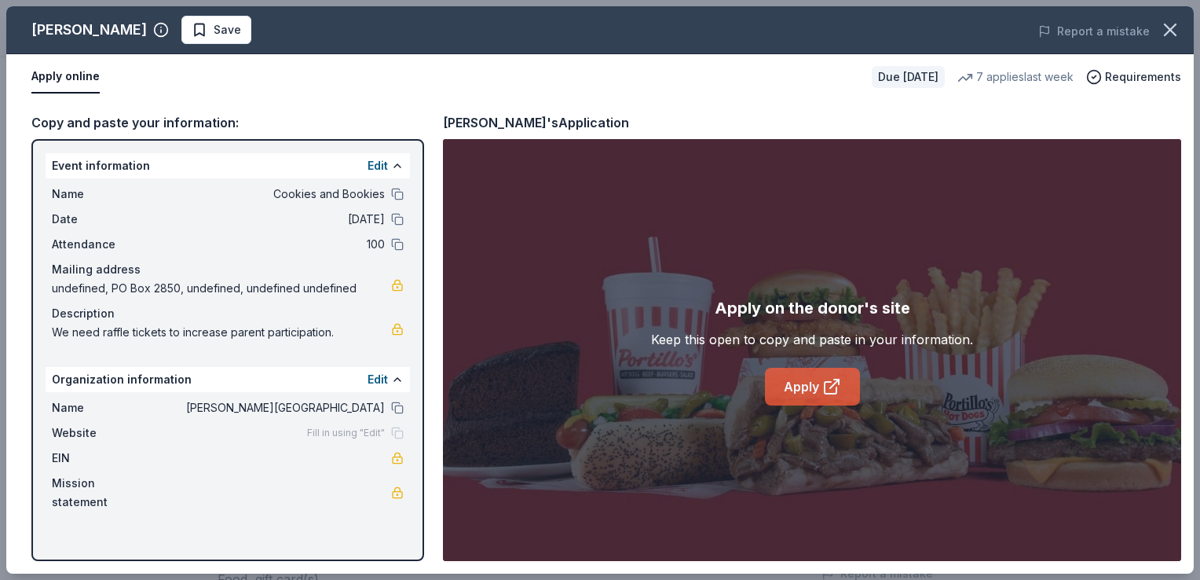
click at [828, 382] on icon at bounding box center [831, 388] width 12 height 12
click at [828, 388] on icon at bounding box center [831, 386] width 19 height 19
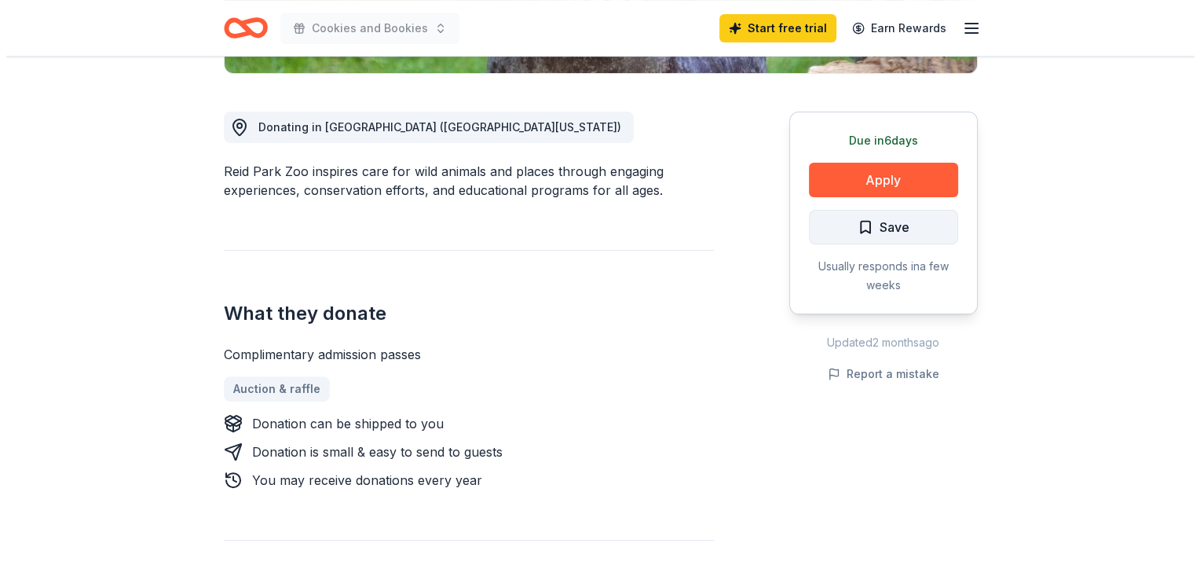
scroll to position [236, 0]
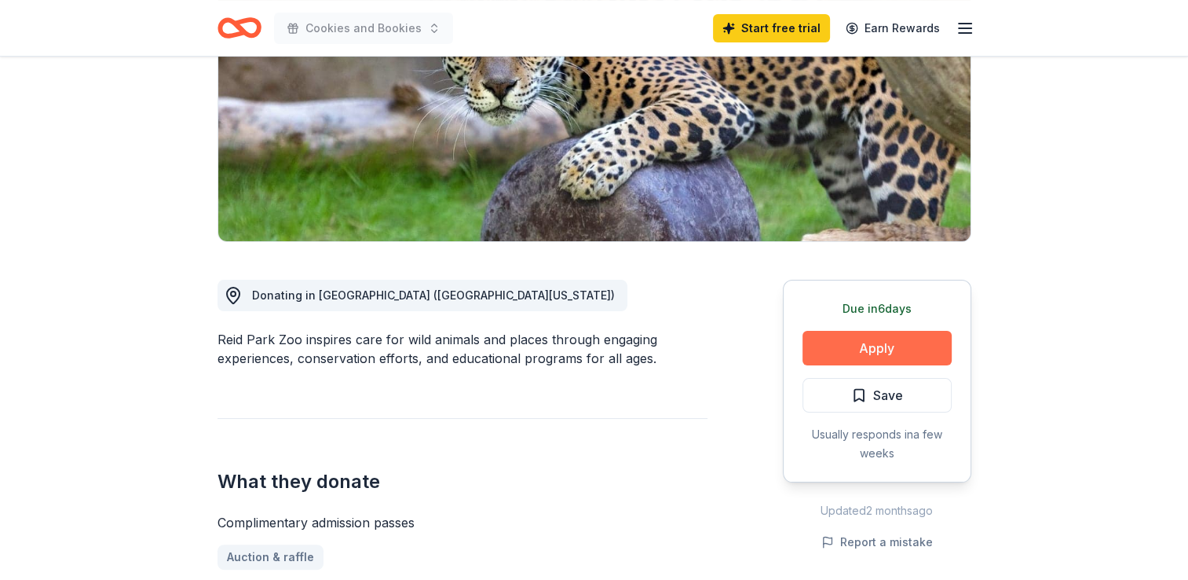
click at [891, 346] on button "Apply" at bounding box center [877, 348] width 149 height 35
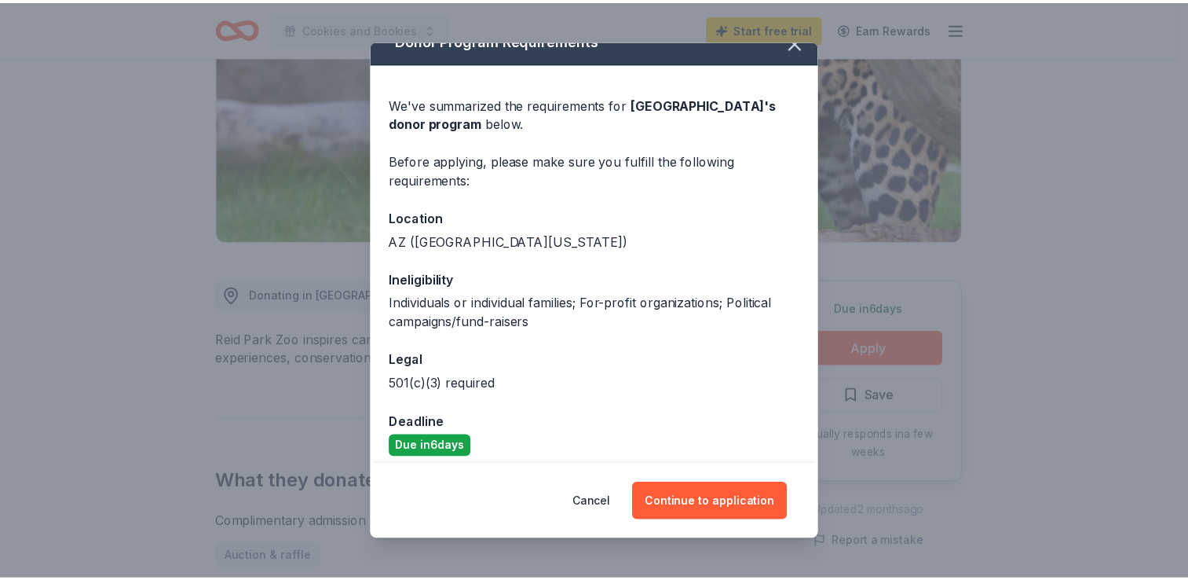
scroll to position [33, 0]
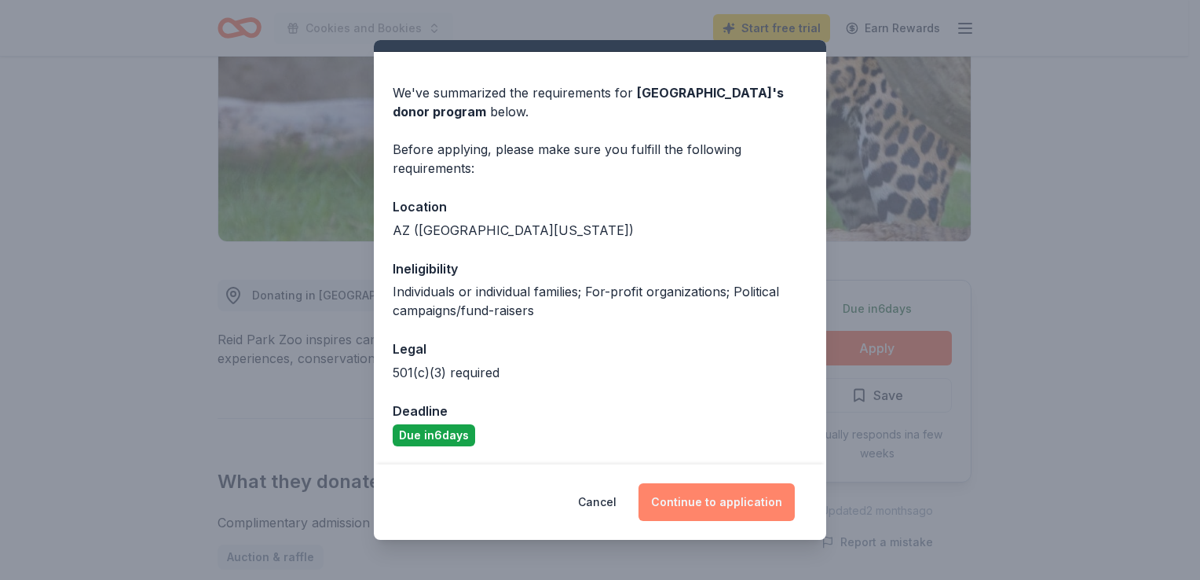
click at [724, 500] on button "Continue to application" at bounding box center [716, 502] width 156 height 38
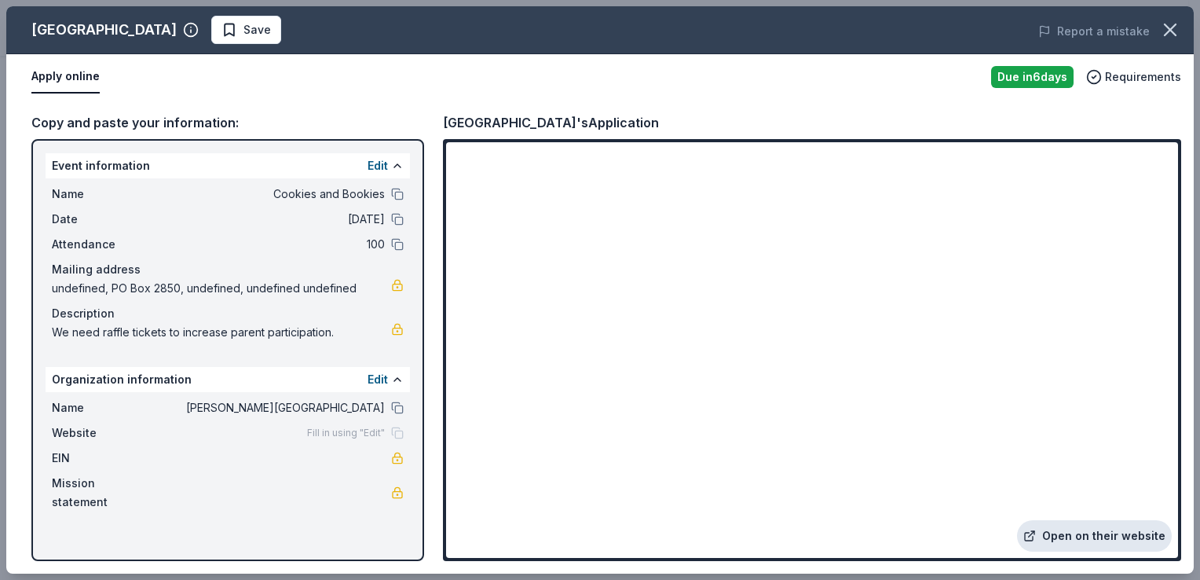
click at [1088, 536] on link "Open on their website" at bounding box center [1094, 535] width 155 height 31
click at [1163, 26] on icon "button" at bounding box center [1170, 30] width 22 height 22
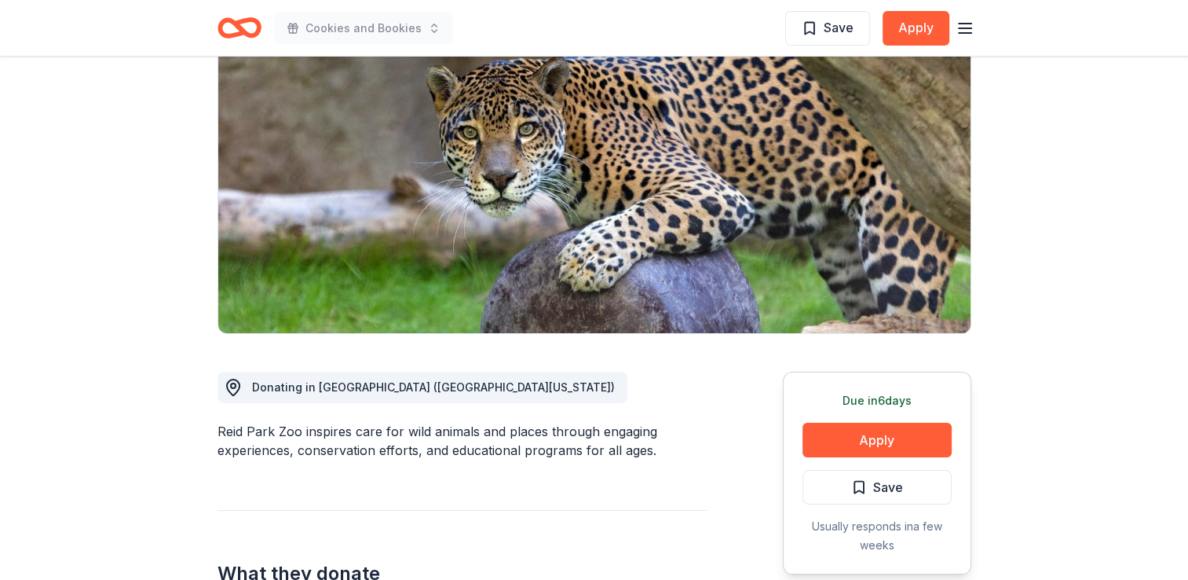
scroll to position [0, 0]
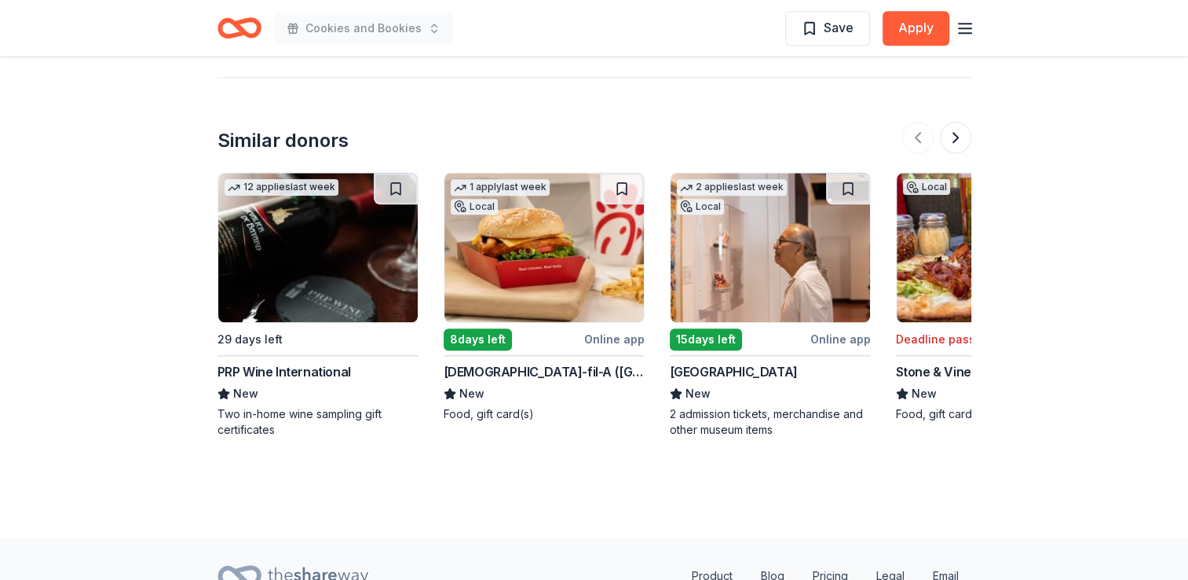
scroll to position [1649, 0]
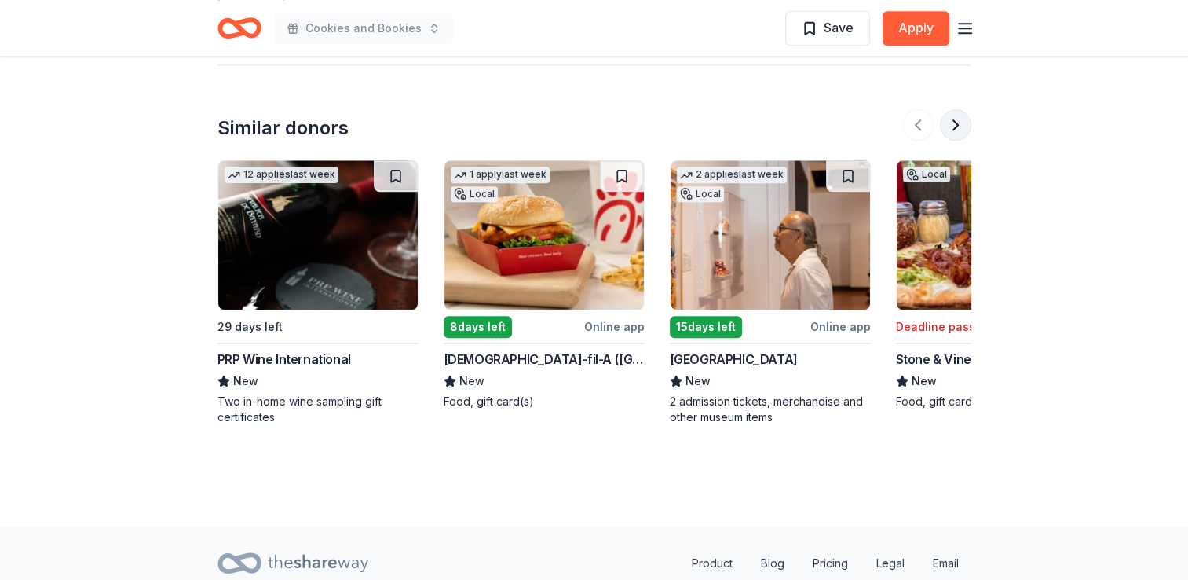
click at [945, 133] on button at bounding box center [955, 124] width 31 height 31
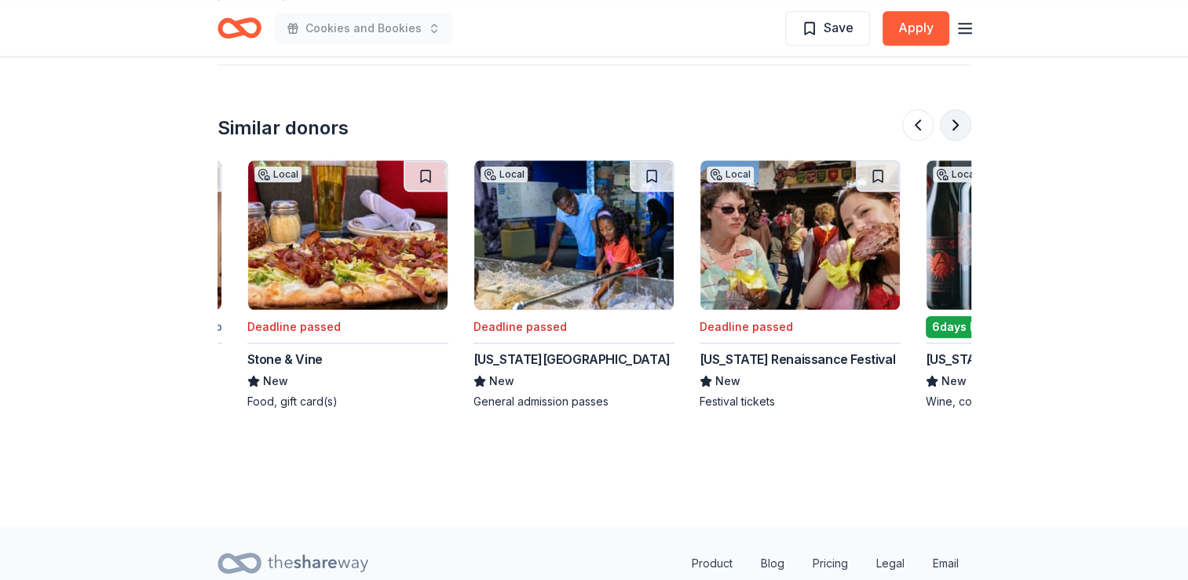
scroll to position [0, 678]
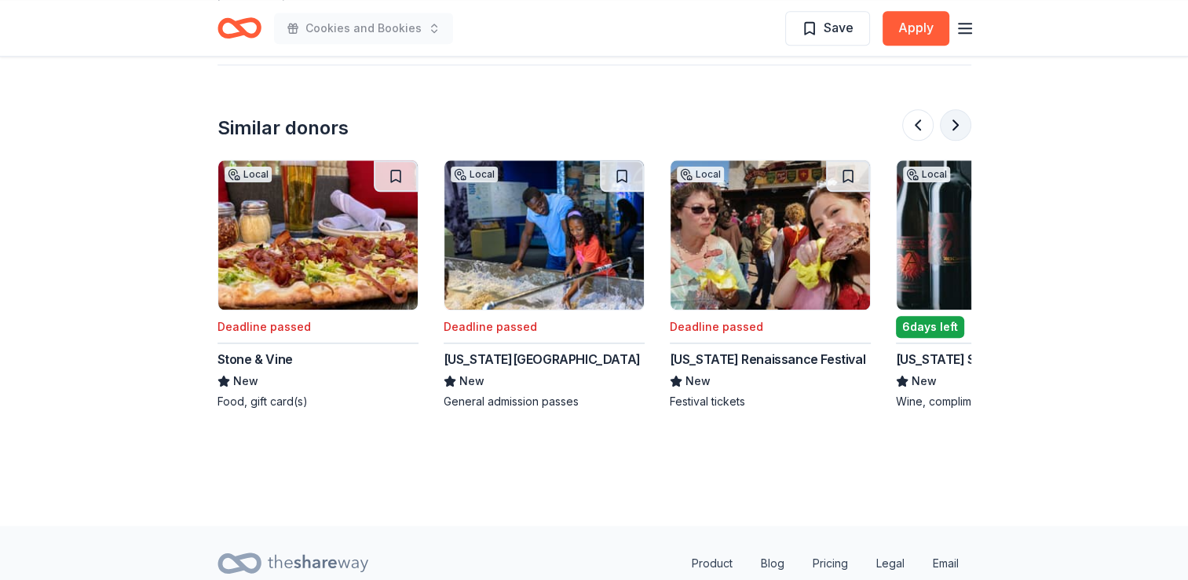
click at [945, 133] on button at bounding box center [955, 124] width 31 height 31
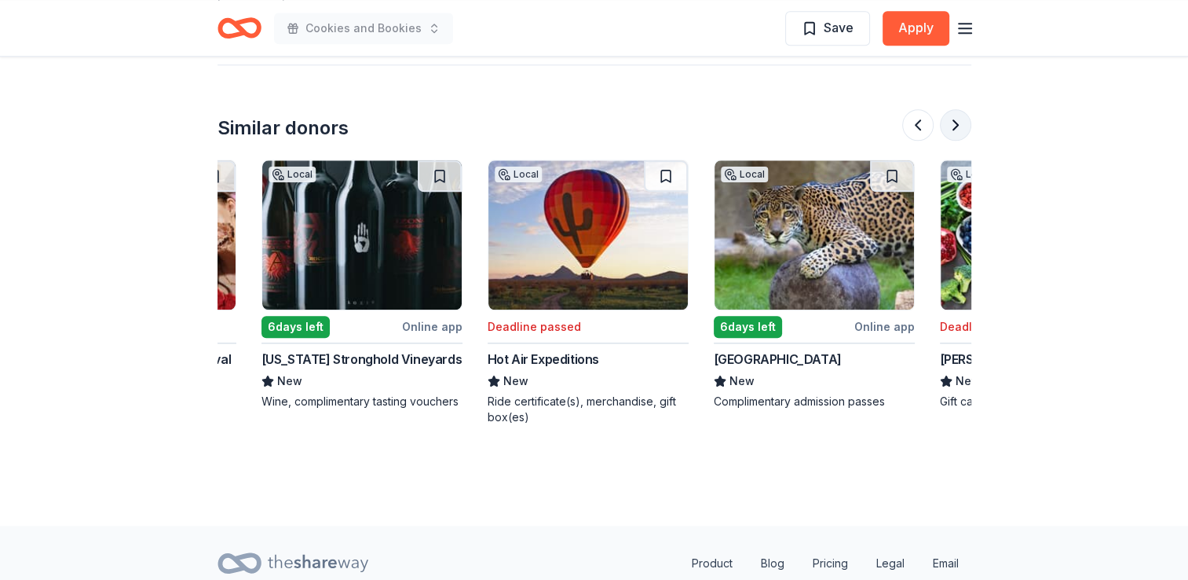
scroll to position [0, 1357]
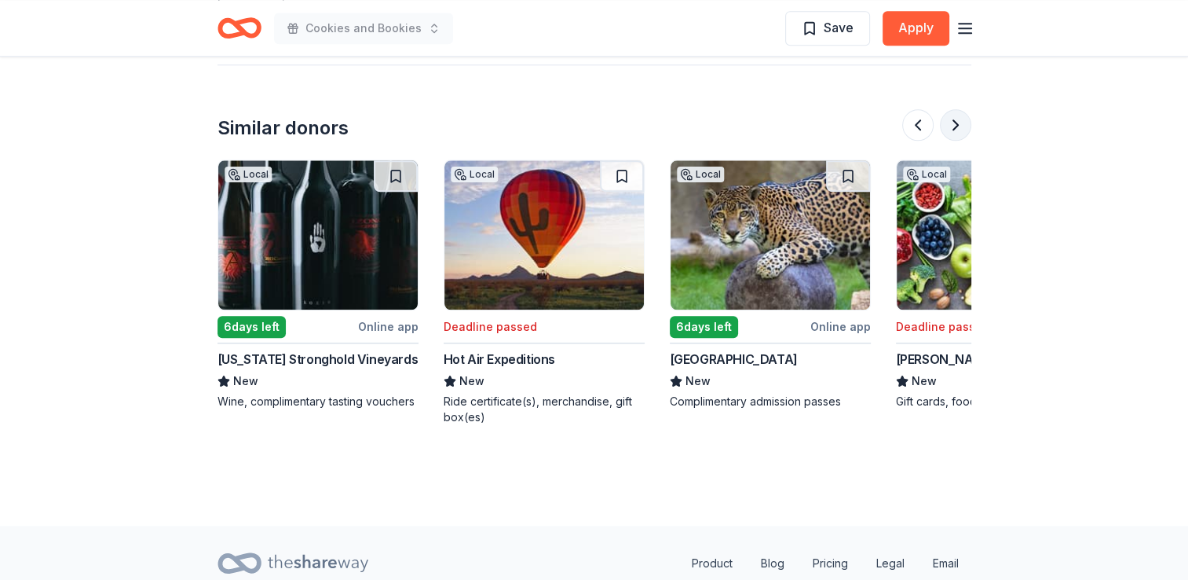
click at [945, 133] on button at bounding box center [955, 124] width 31 height 31
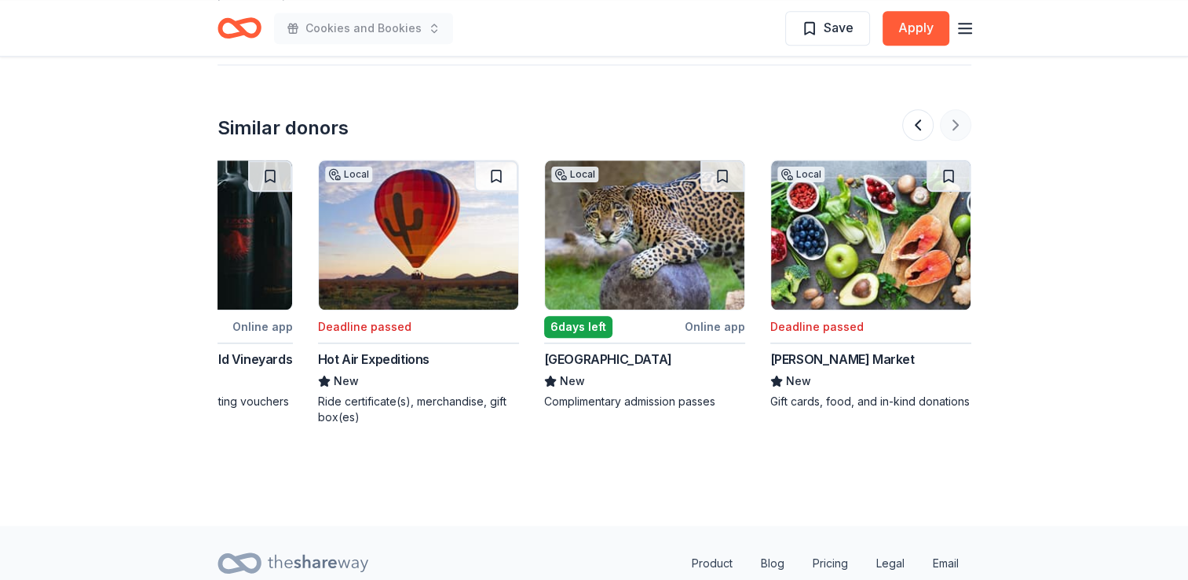
click at [945, 133] on div at bounding box center [936, 124] width 69 height 31
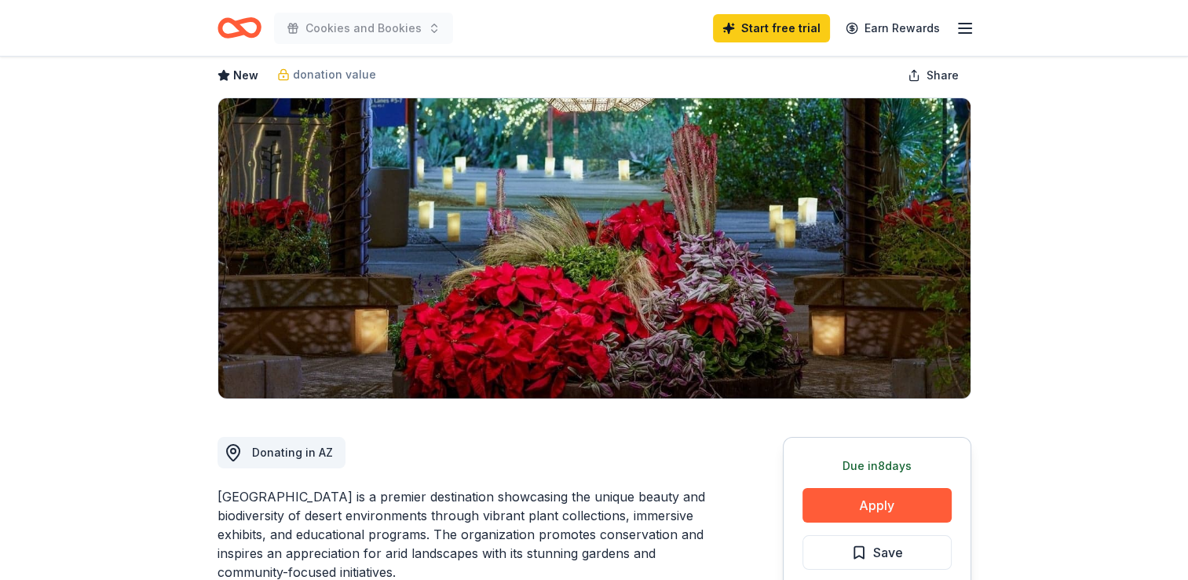
scroll to position [0, 0]
